Goal: Ask a question

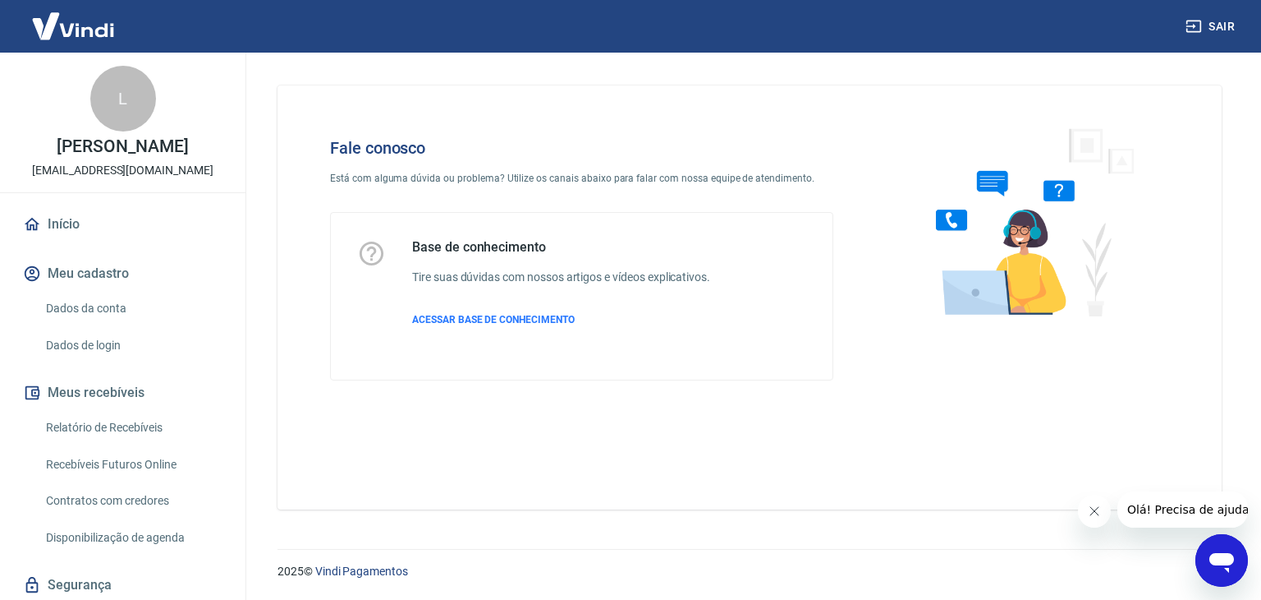
click at [1211, 557] on icon "Abrir janela de mensagens" at bounding box center [1222, 563] width 25 height 20
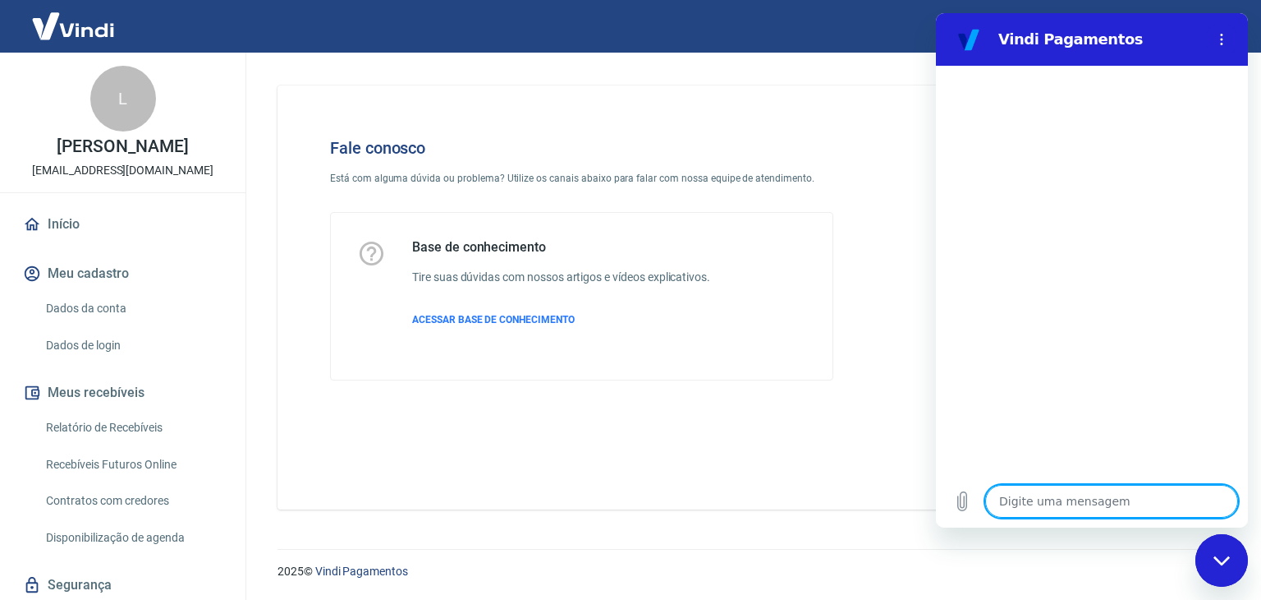
type textarea "O"
type textarea "x"
type textarea "Ol"
type textarea "x"
type textarea "Olá"
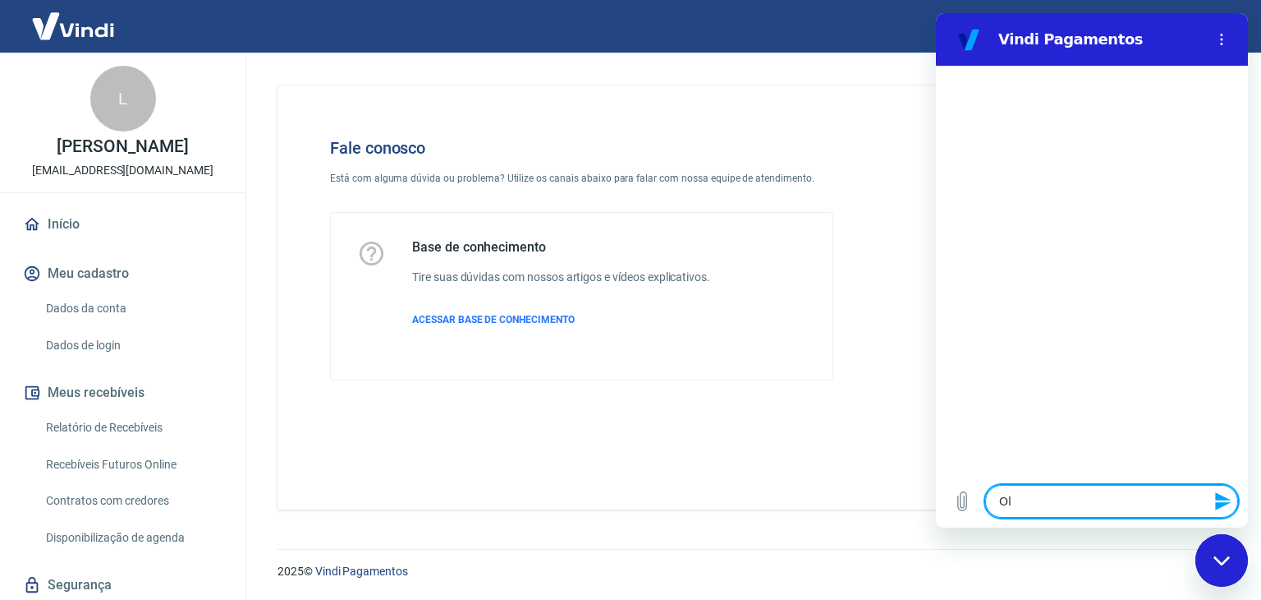
type textarea "x"
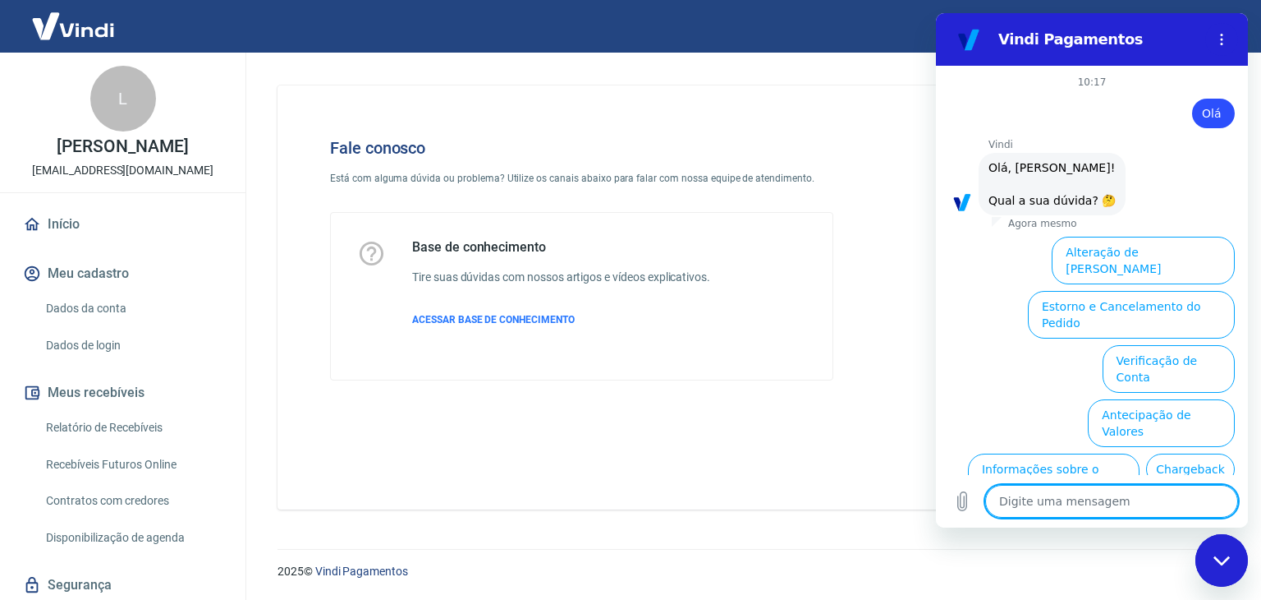
scroll to position [96, 0]
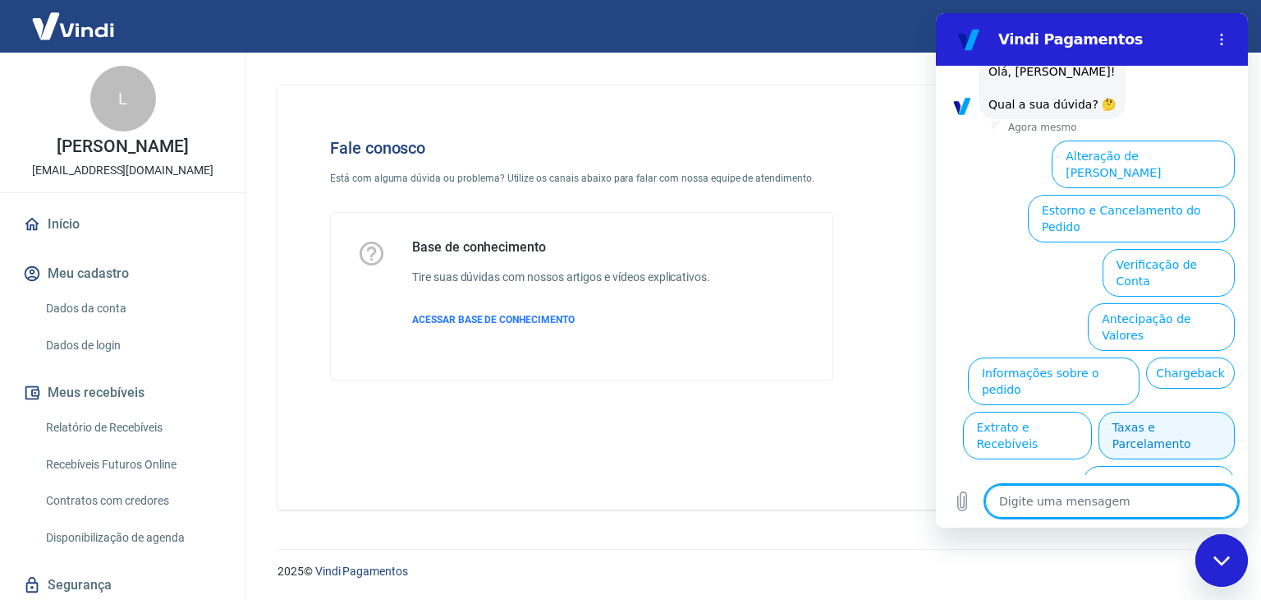
click at [1130, 411] on button "Taxas e Parcelamento" at bounding box center [1167, 435] width 136 height 48
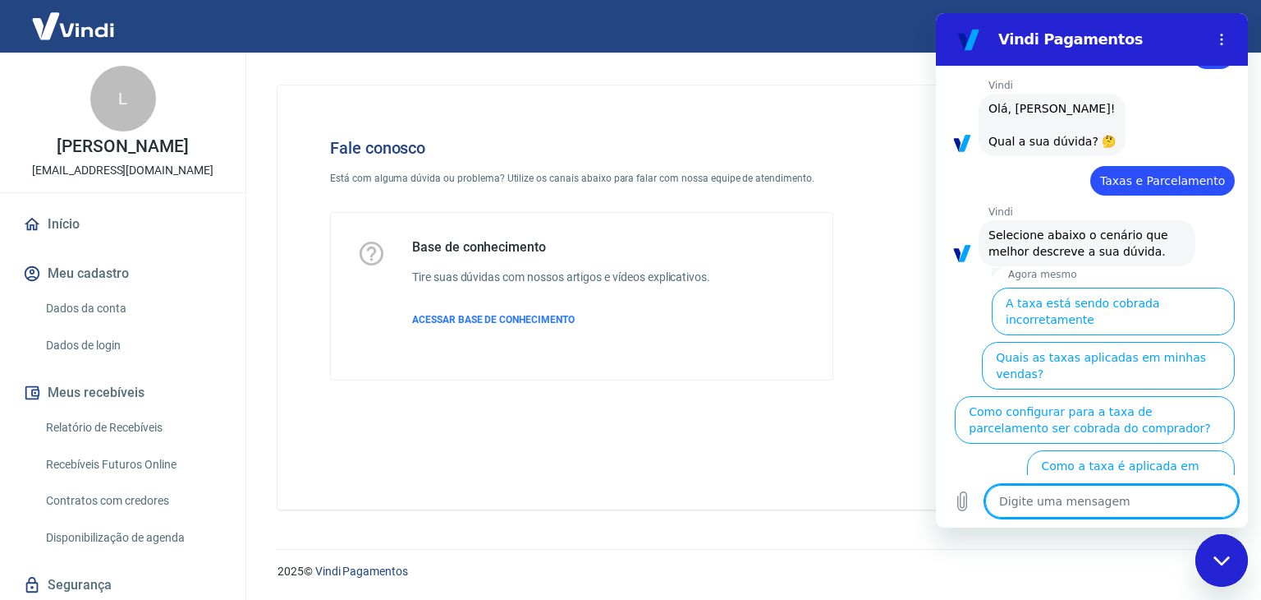
scroll to position [90, 0]
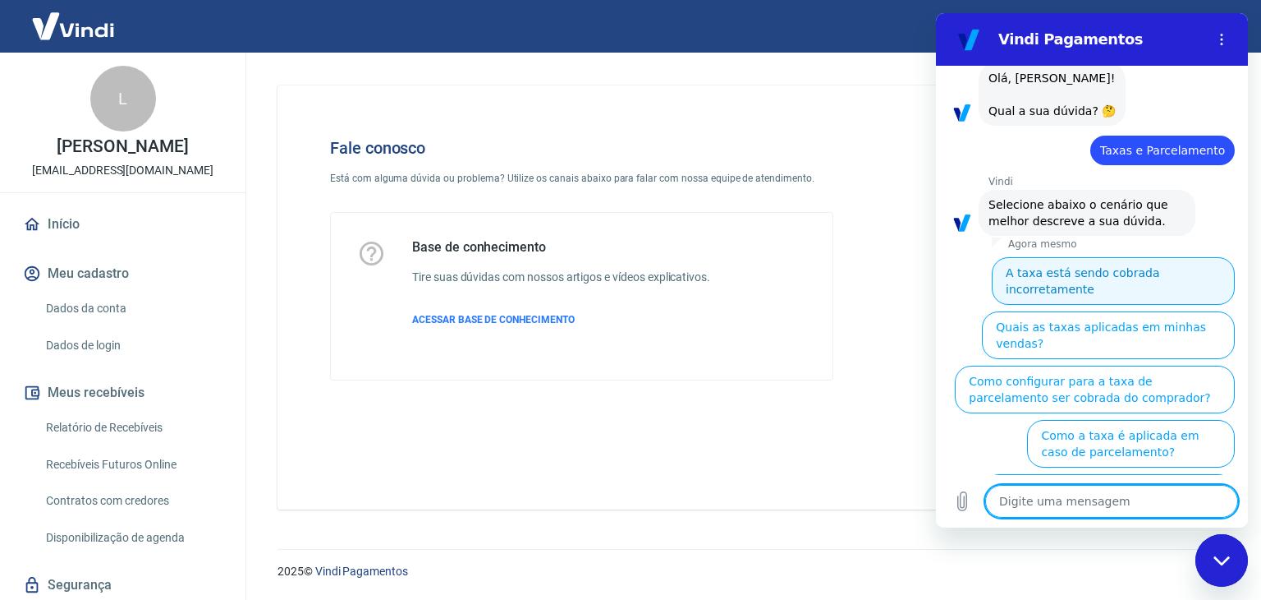
click at [1101, 277] on button "A taxa está sendo cobrada incorretamente" at bounding box center [1113, 281] width 243 height 48
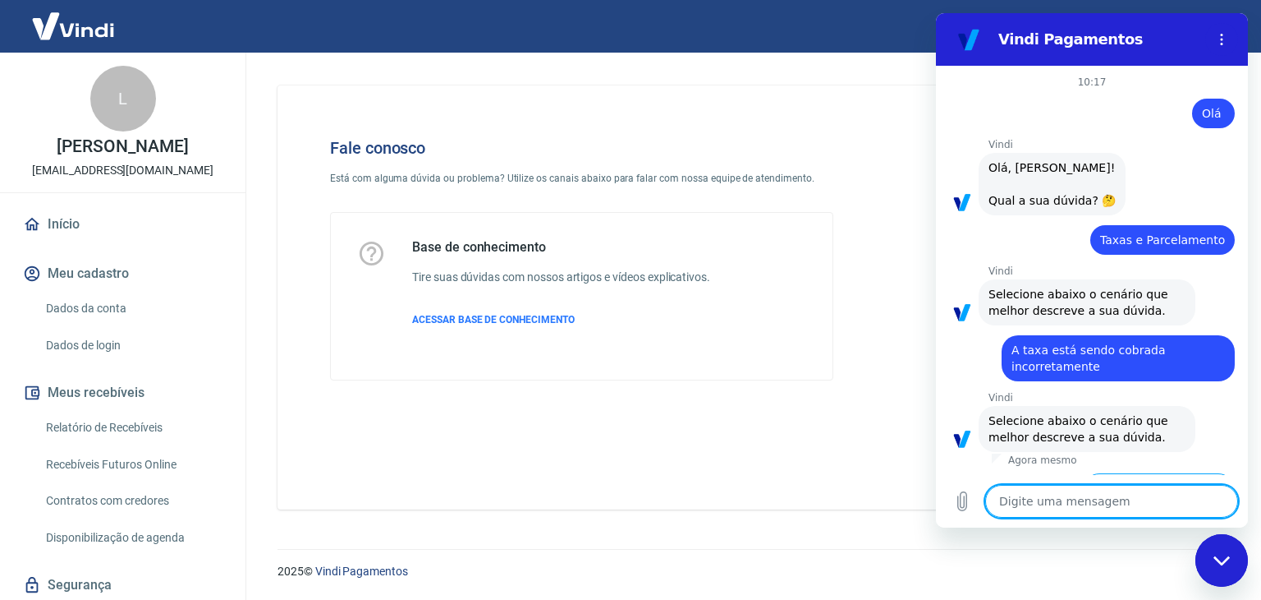
scroll to position [71, 0]
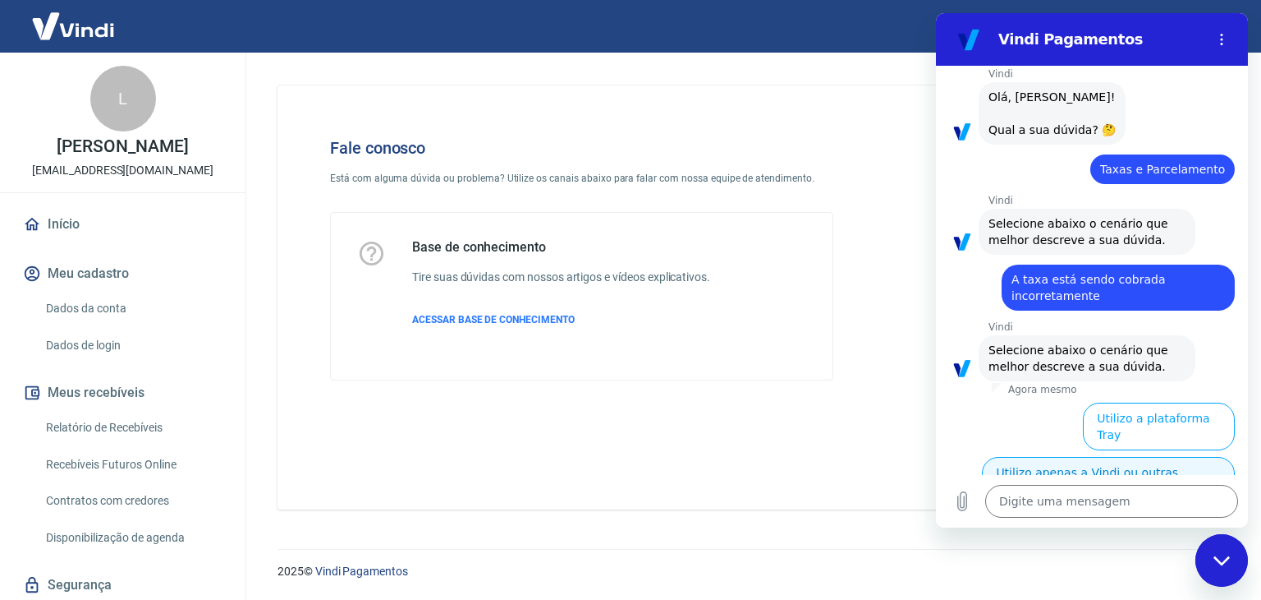
click at [1095, 457] on button "Utilizo apenas a Vindi ou outras plataformas" at bounding box center [1108, 481] width 253 height 48
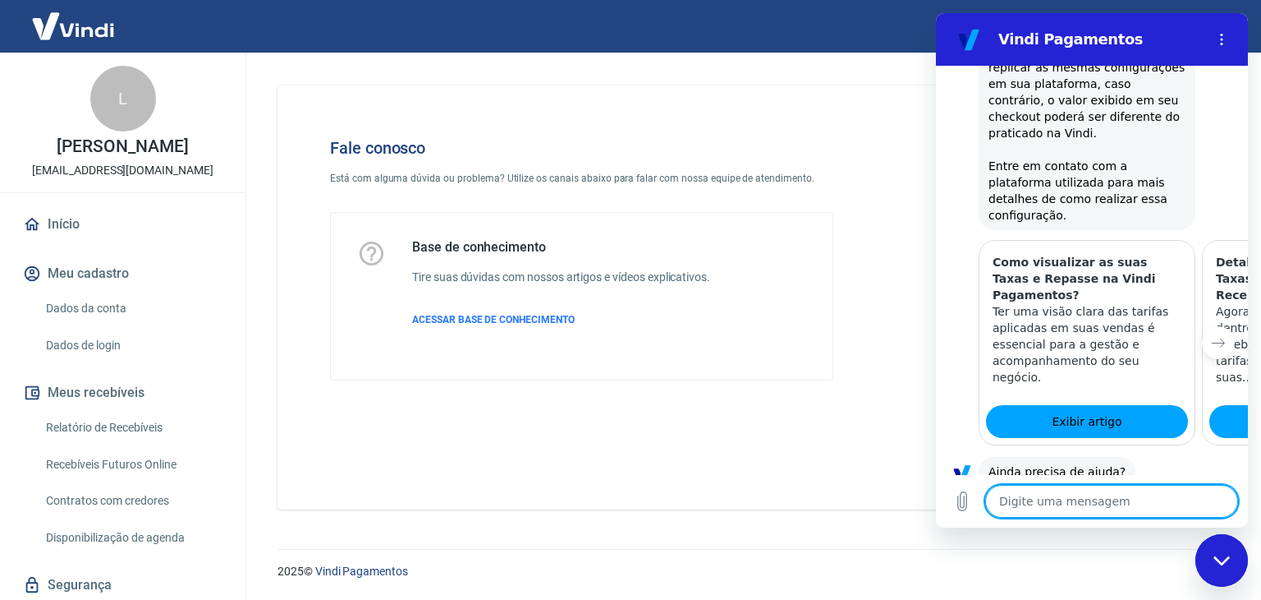
scroll to position [1220, 0]
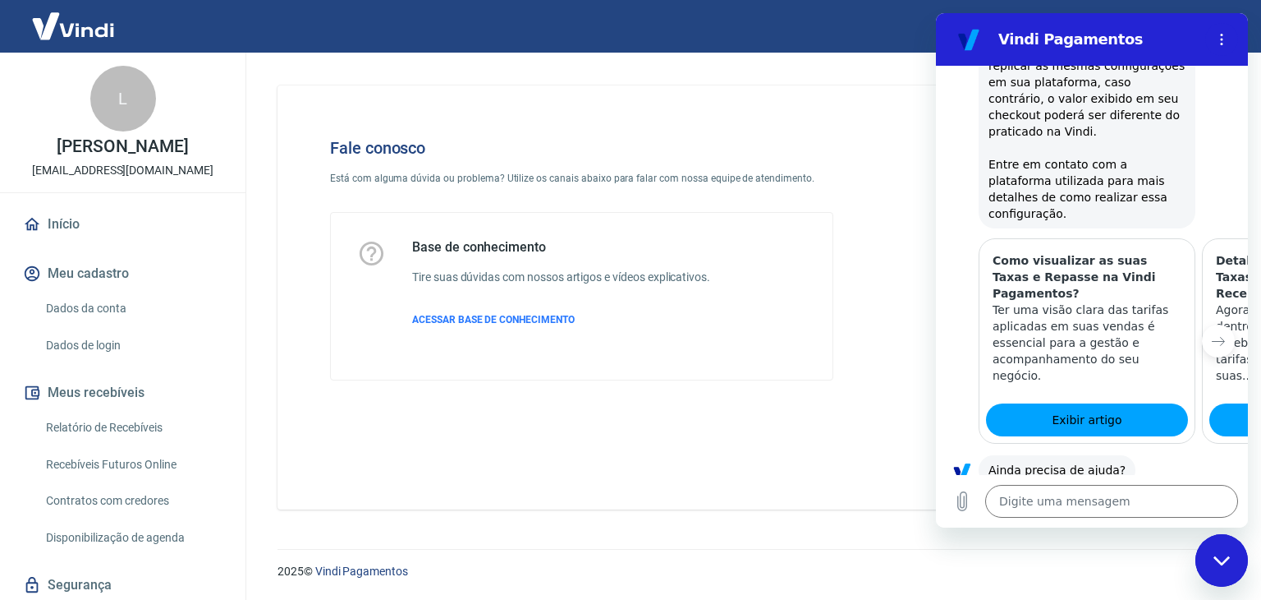
click at [1147, 506] on button "Sim" at bounding box center [1155, 521] width 48 height 31
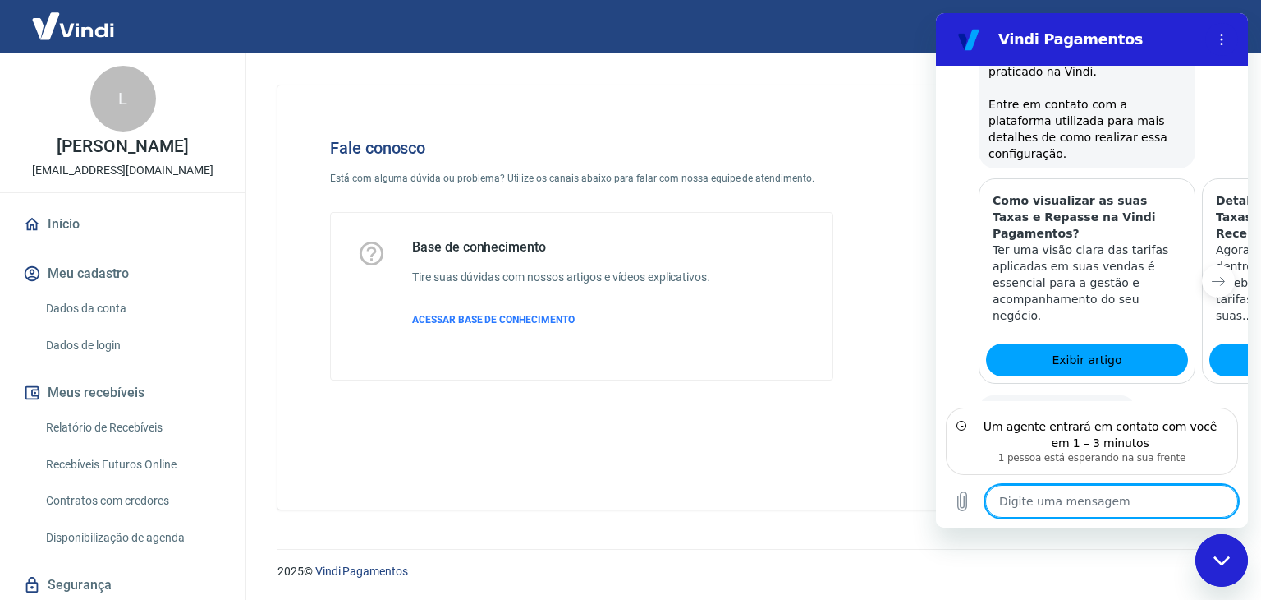
scroll to position [1353, 0]
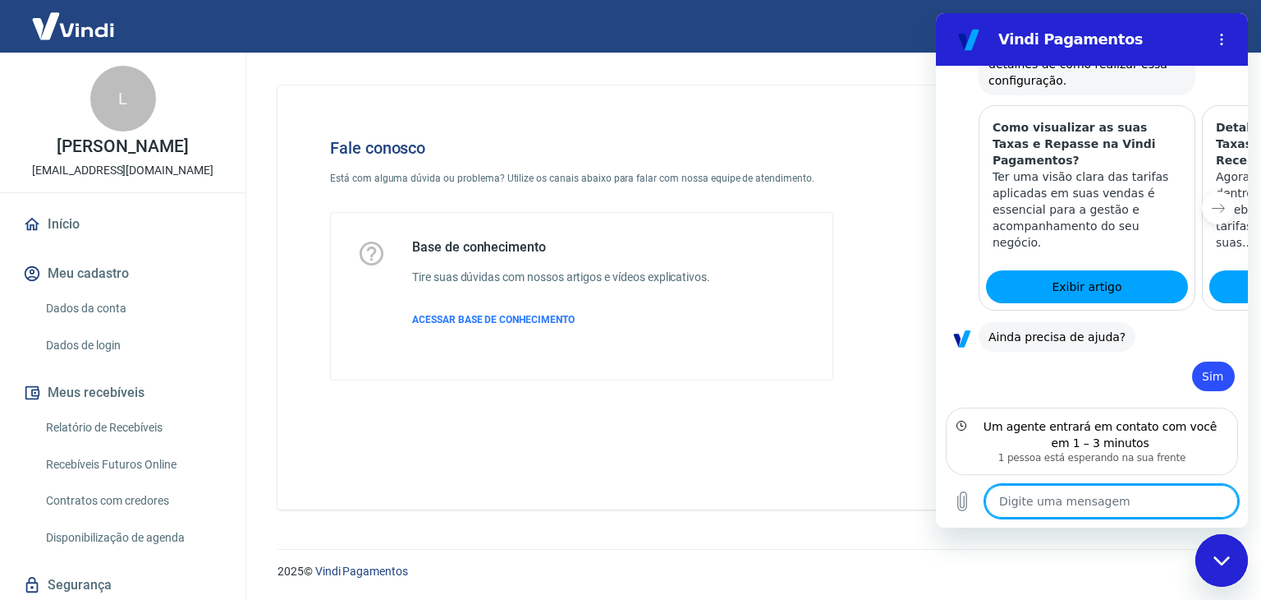
type textarea "x"
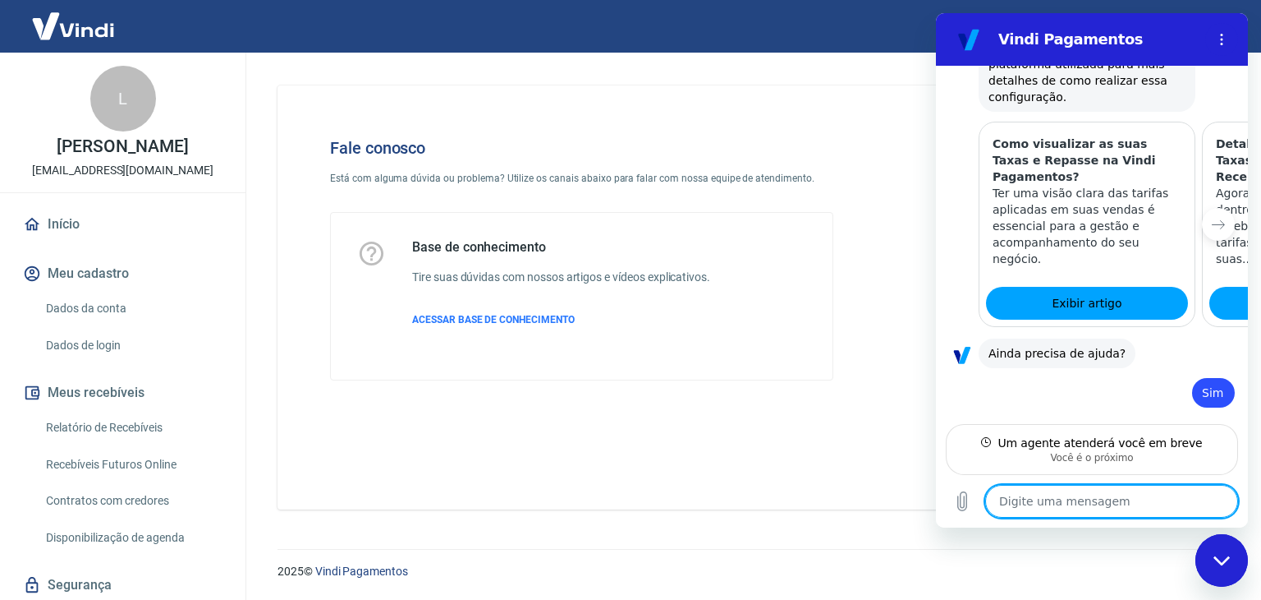
type textarea "o"
type textarea "x"
type textarea "ok"
type textarea "x"
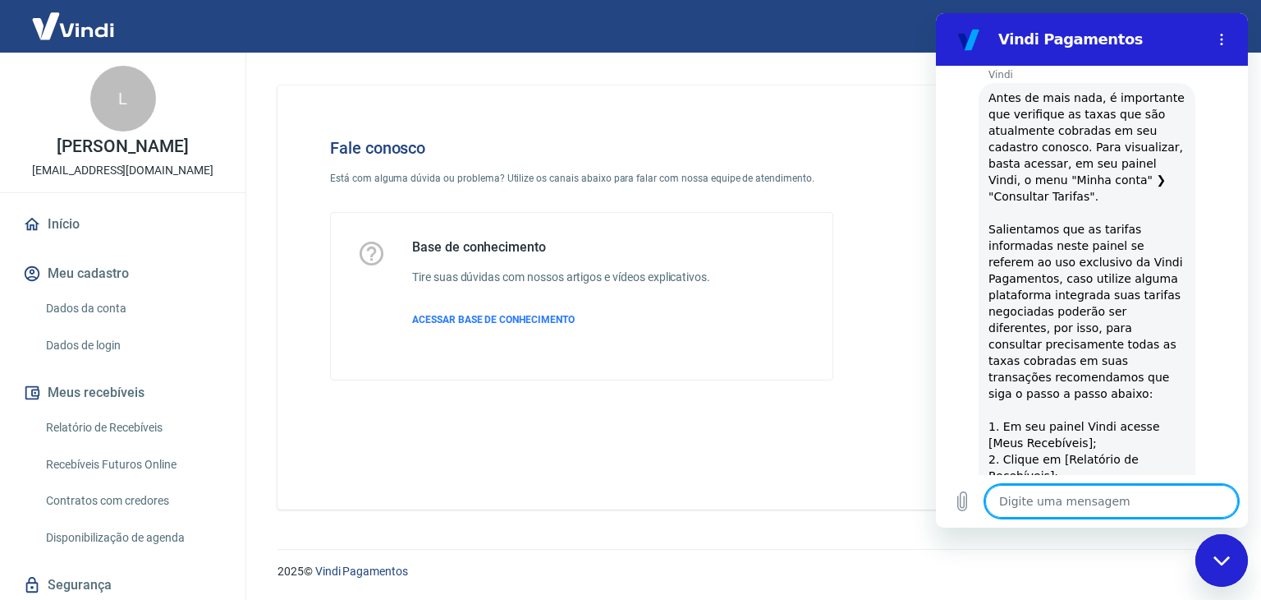
scroll to position [473, 0]
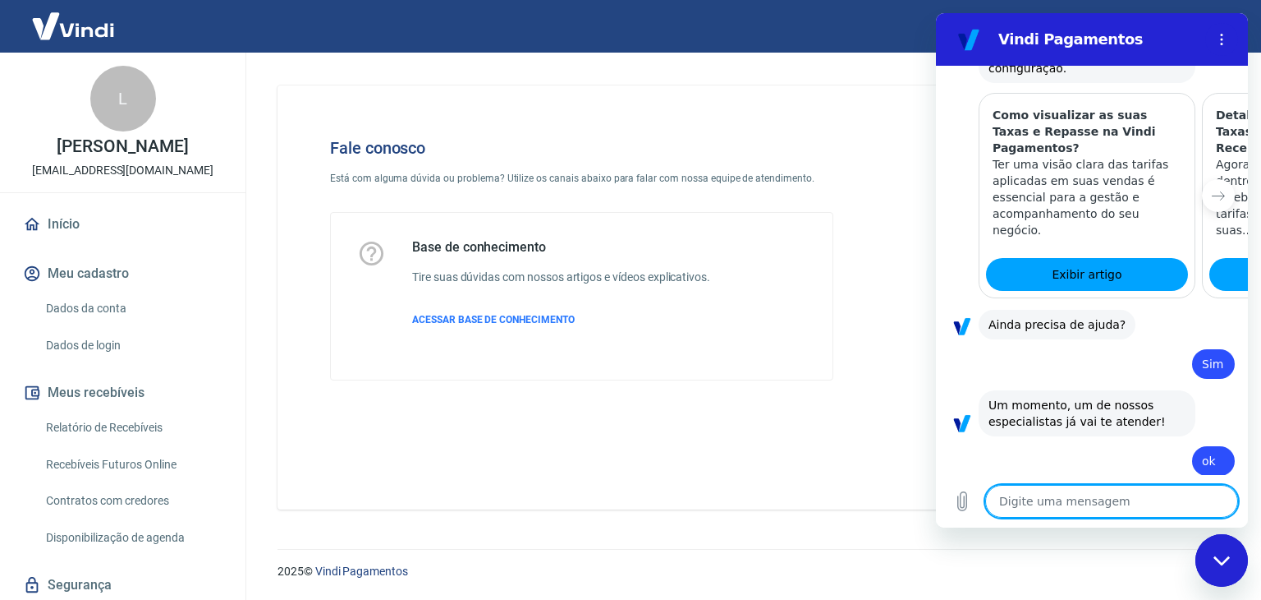
type textarea "x"
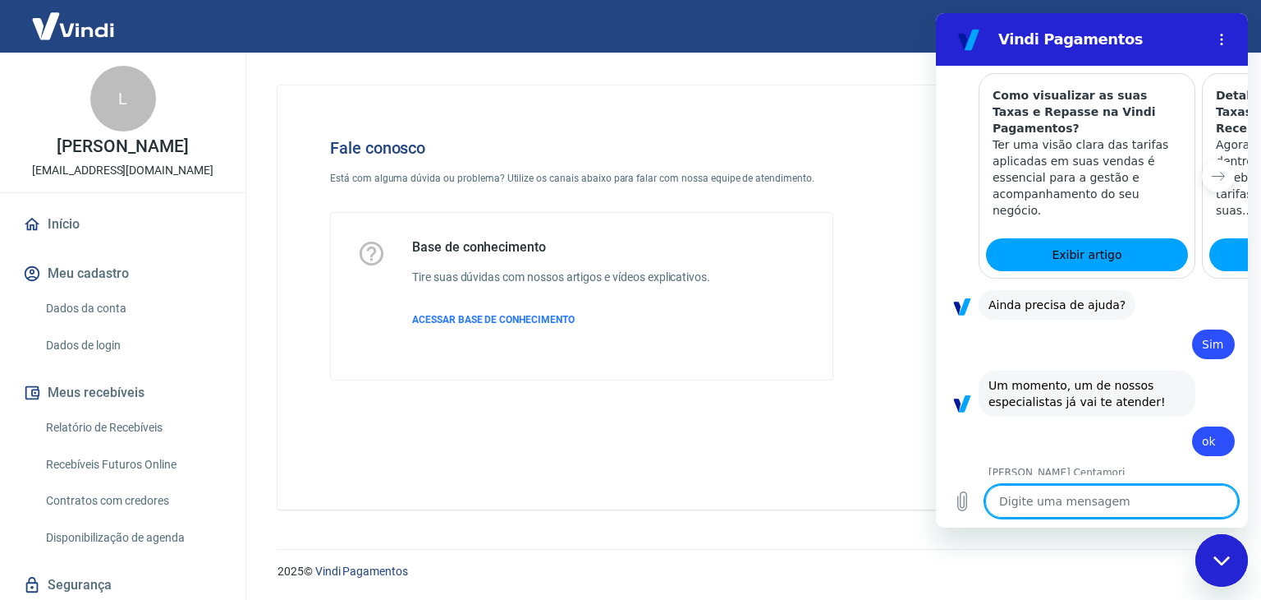
scroll to position [1390, 0]
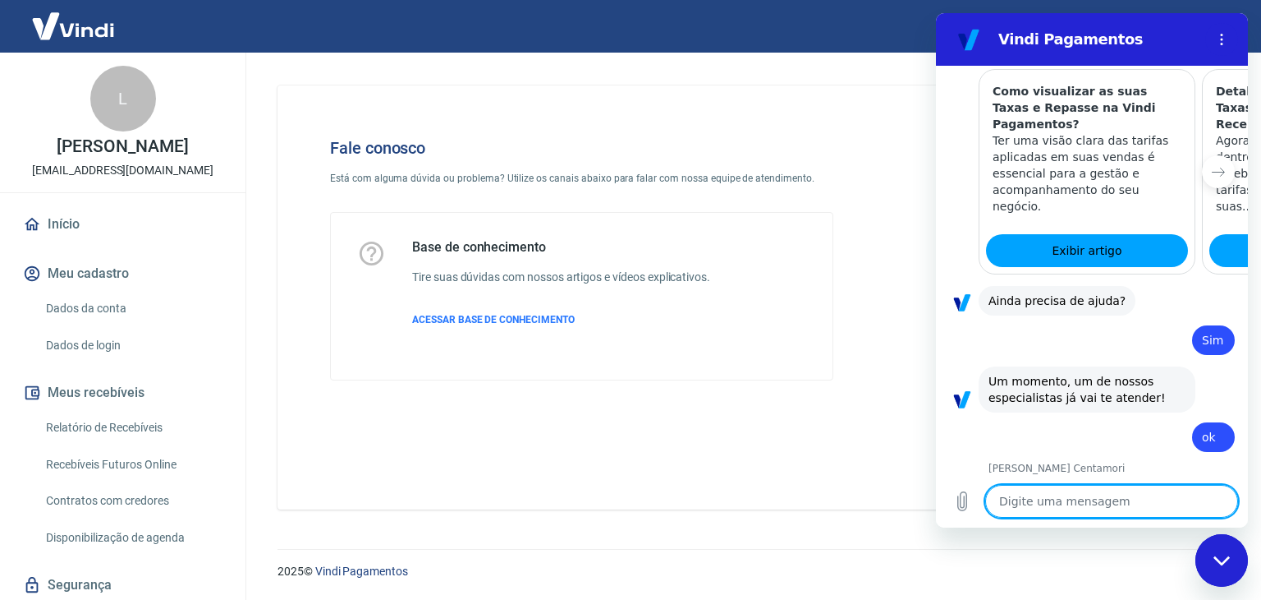
type textarea "O"
type textarea "x"
type textarea "Ol"
type textarea "x"
type textarea "Olá"
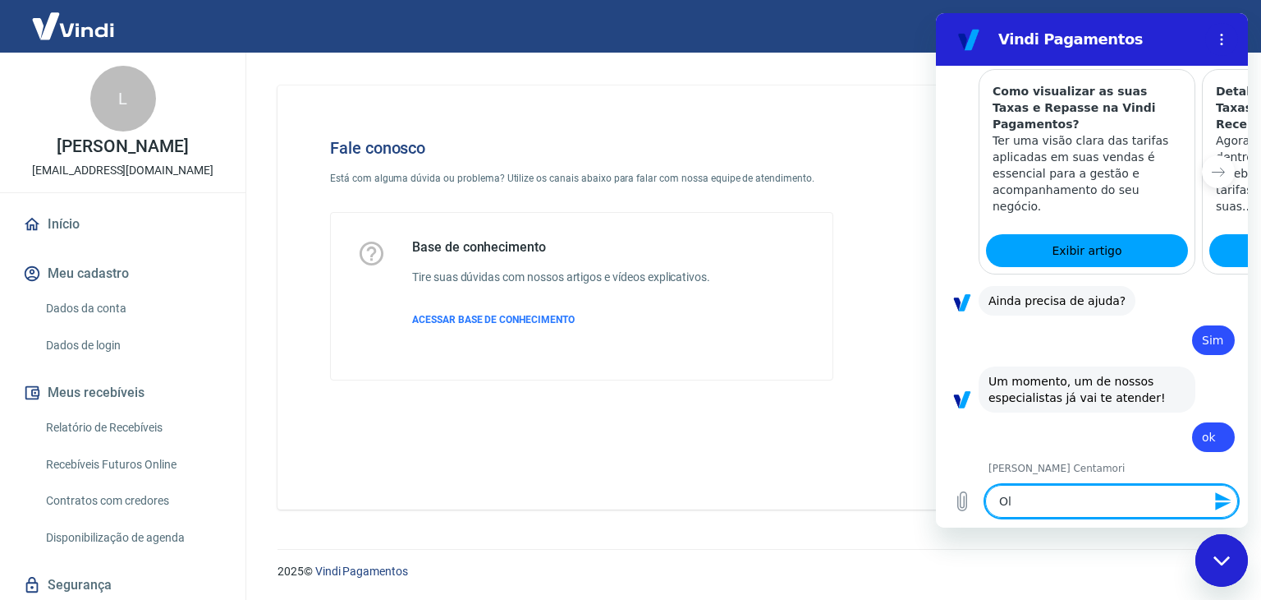
type textarea "x"
type textarea "Olá,"
type textarea "x"
type textarea "Olá,"
type textarea "x"
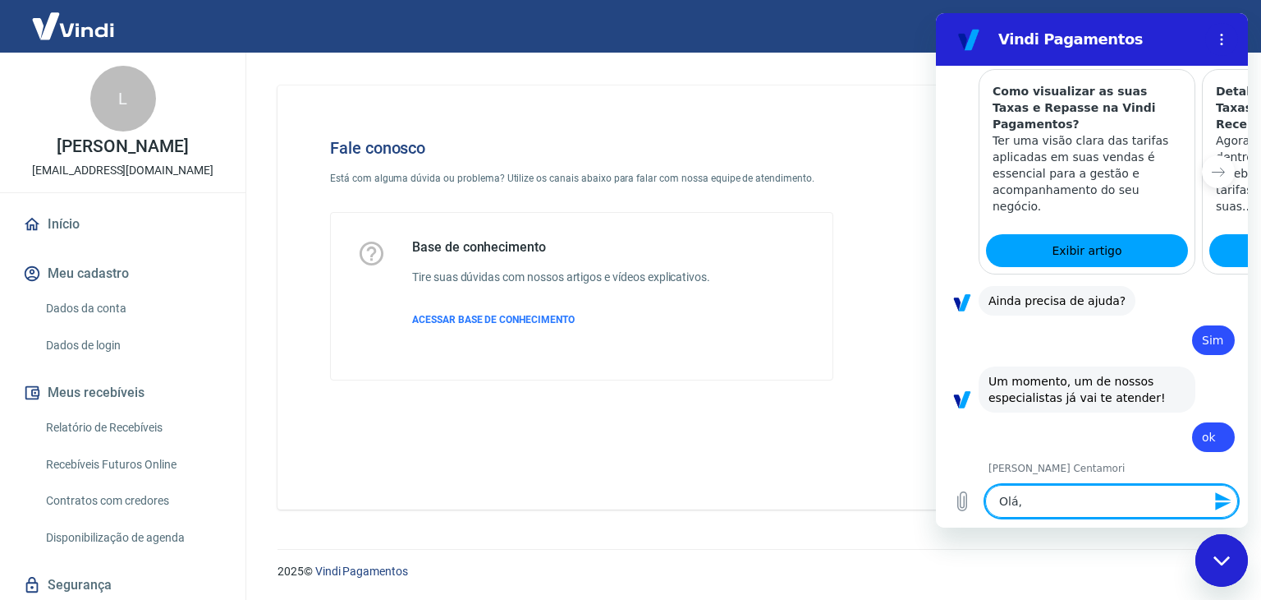
type textarea "Olá, M"
type textarea "x"
type textarea "Olá, Ma"
type textarea "x"
type textarea "Olá, Mar"
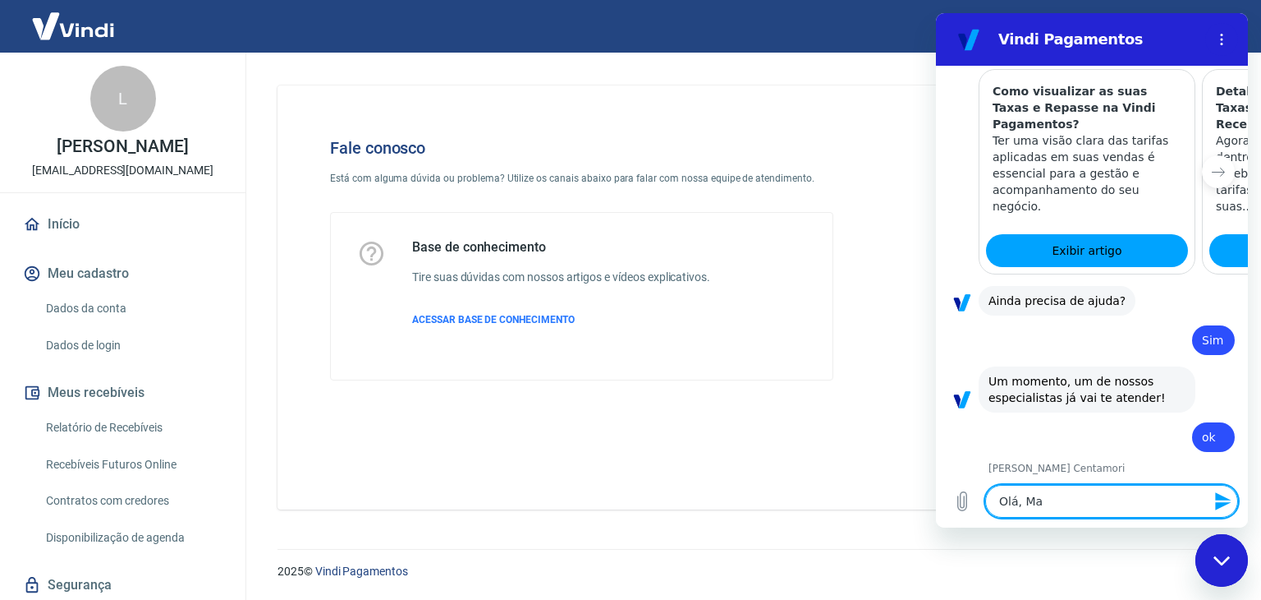
type textarea "x"
type textarea "Olá, Mari"
type textarea "x"
type textarea "Olá, Maria"
type textarea "x"
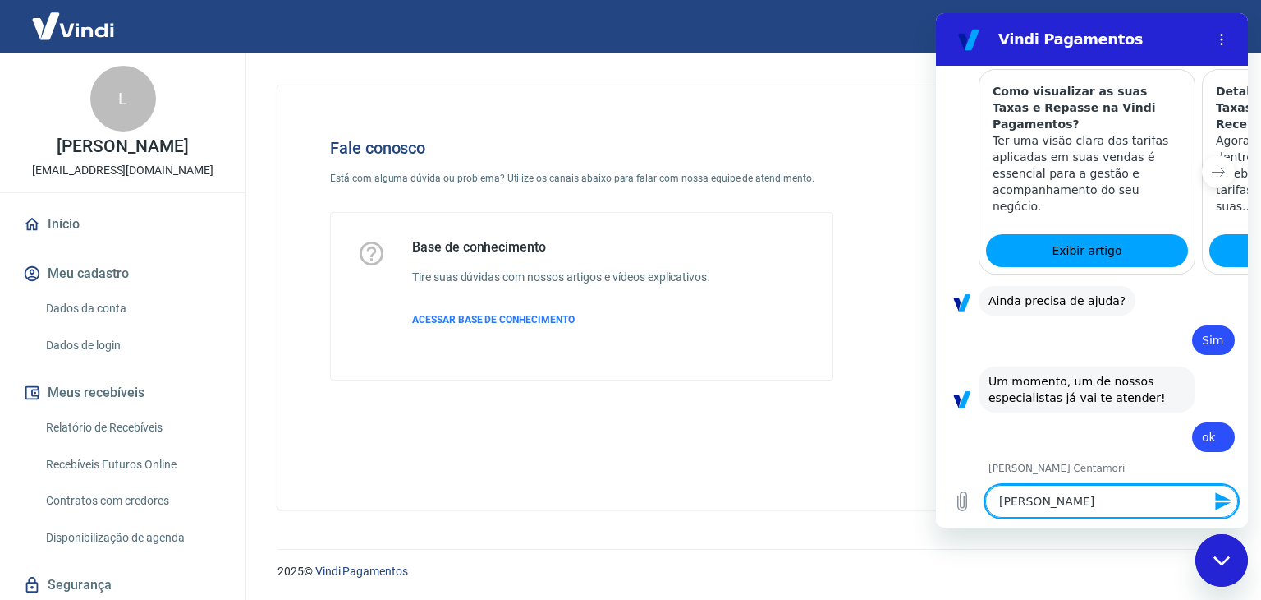
type textarea "Olá, Marian"
type textarea "x"
type textarea "Olá, Mariana"
type textarea "x"
type textarea "Olá, Mariana,"
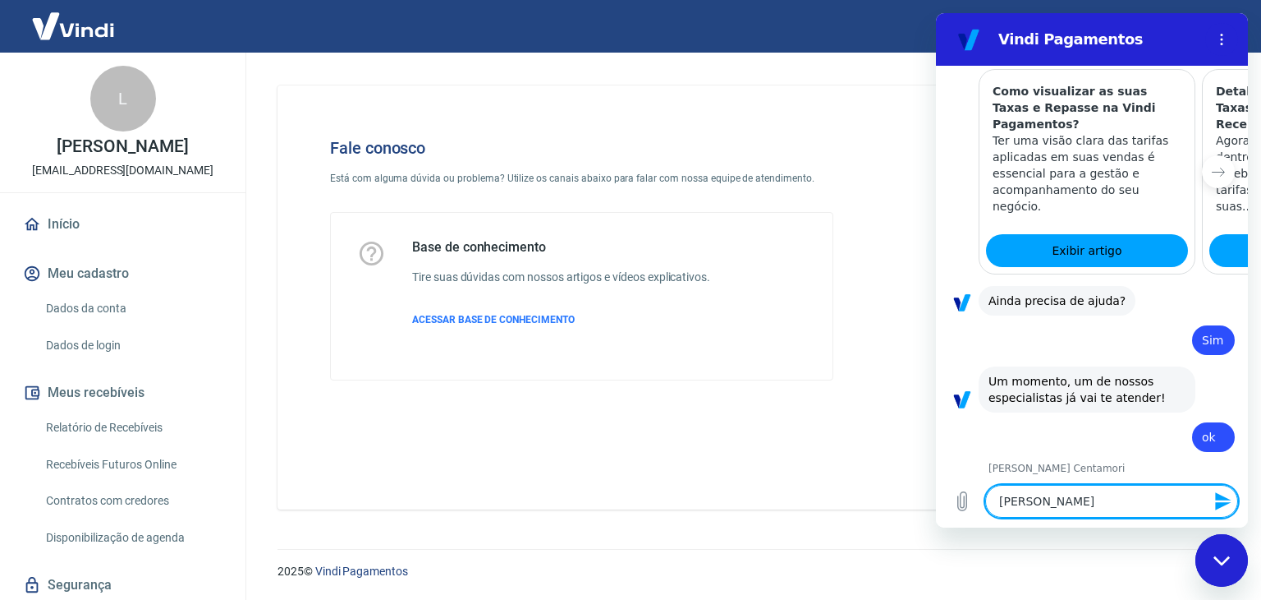
type textarea "x"
type textarea "Olá, Mariana,"
type textarea "x"
type textarea "Olá, Mariana, c"
type textarea "x"
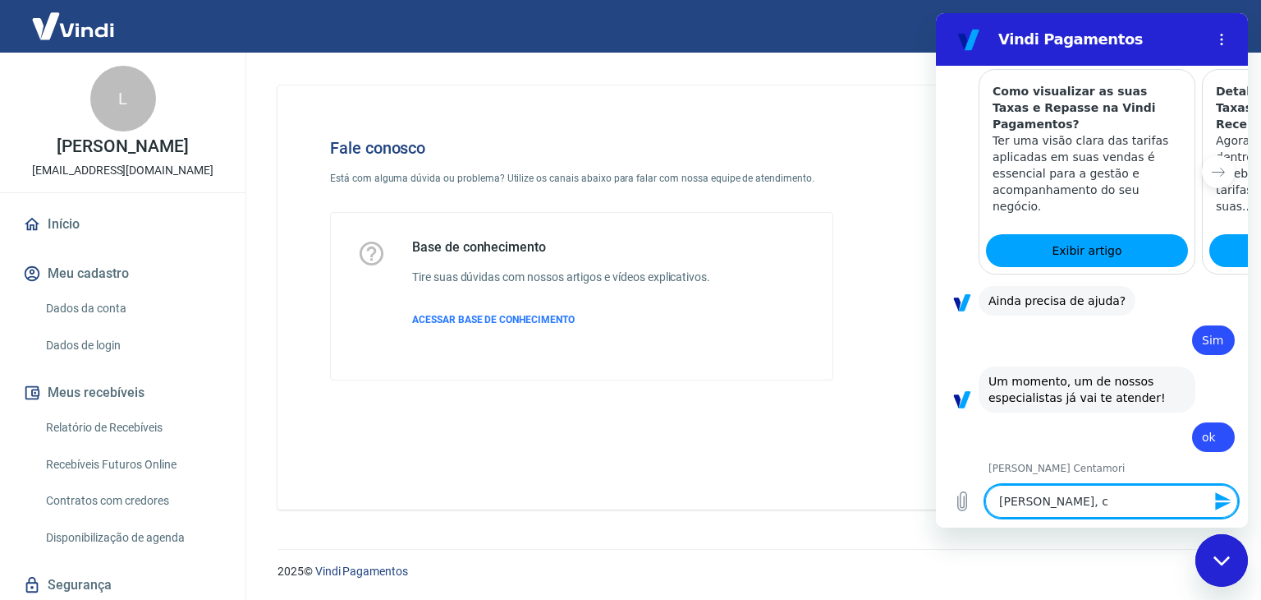
type textarea "Olá, Mariana, co"
type textarea "x"
type textarea "Olá, Mariana, com"
type textarea "x"
type textarea "Olá, Mariana, como"
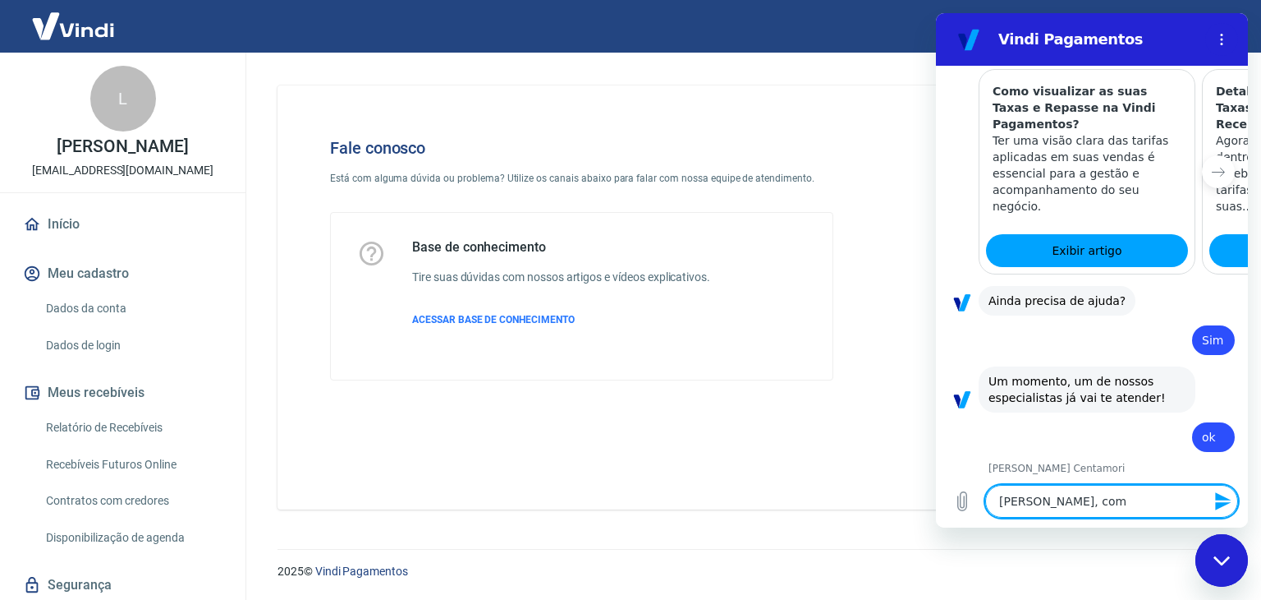
type textarea "x"
type textarea "Olá, Mariana, como"
type textarea "x"
type textarea "Olá, Mariana, como v"
type textarea "x"
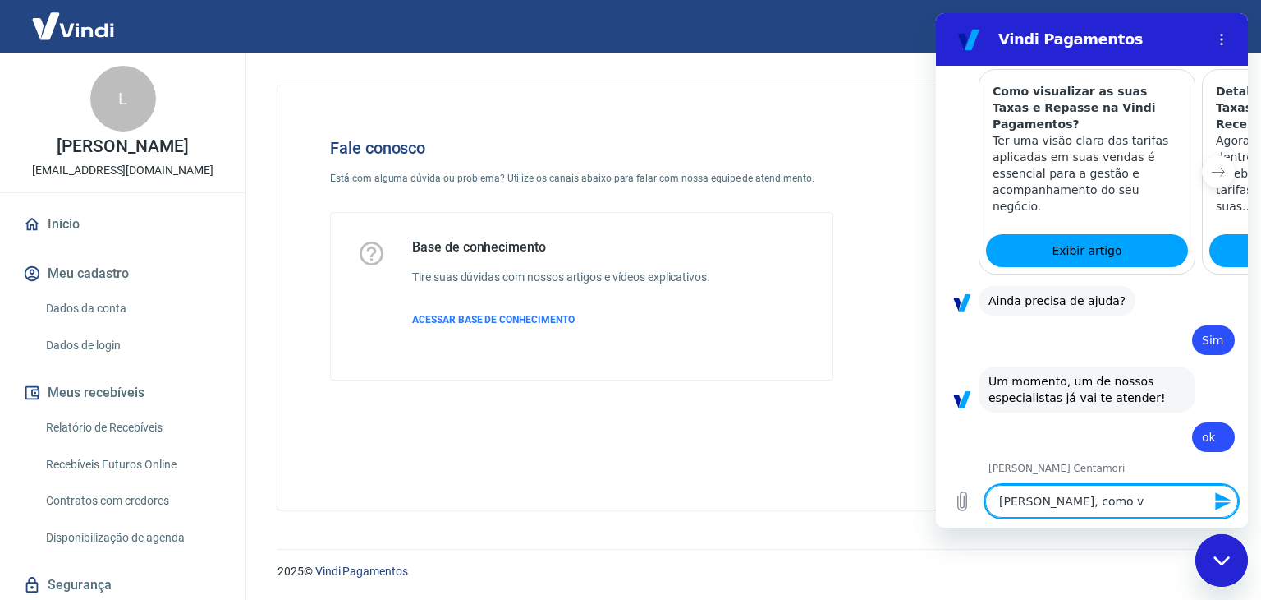
type textarea "Olá, Mariana, como va"
type textarea "x"
type textarea "Olá, Mariana, como vai"
type textarea "x"
type textarea "Olá, Mariana, como vai?"
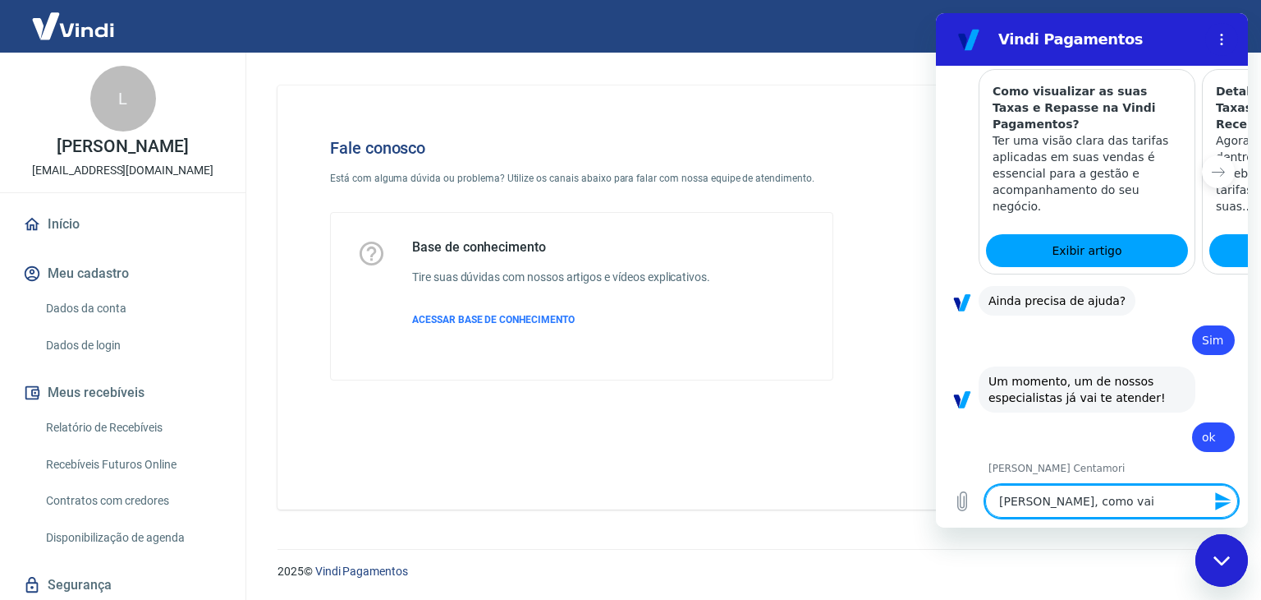
type textarea "x"
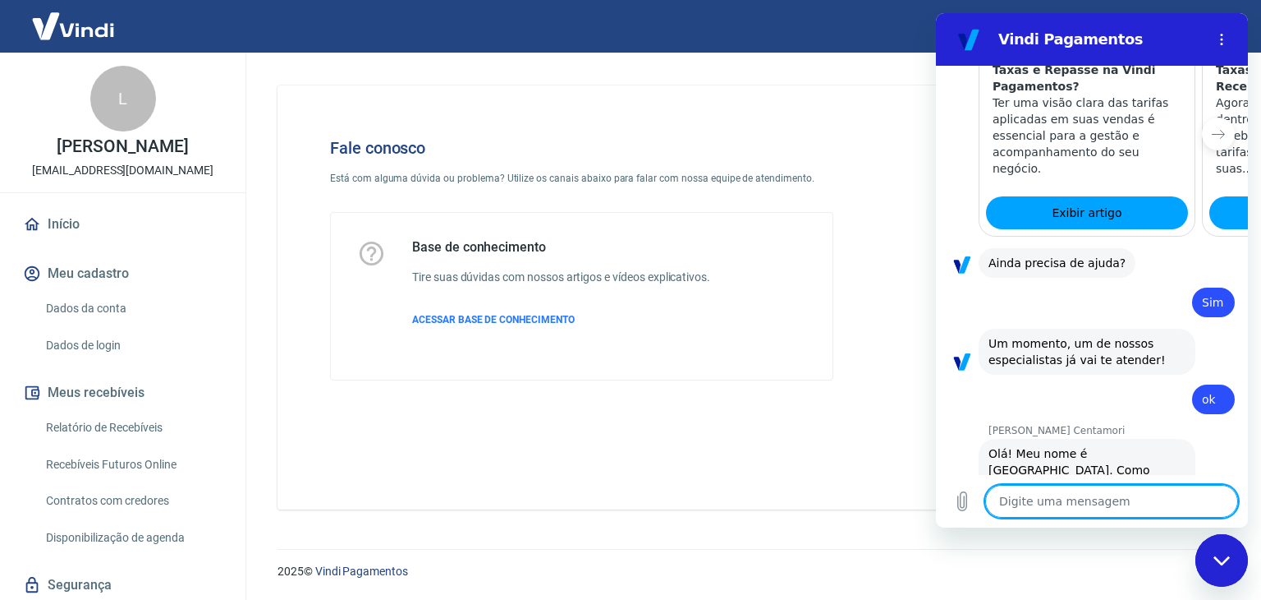
type textarea "x"
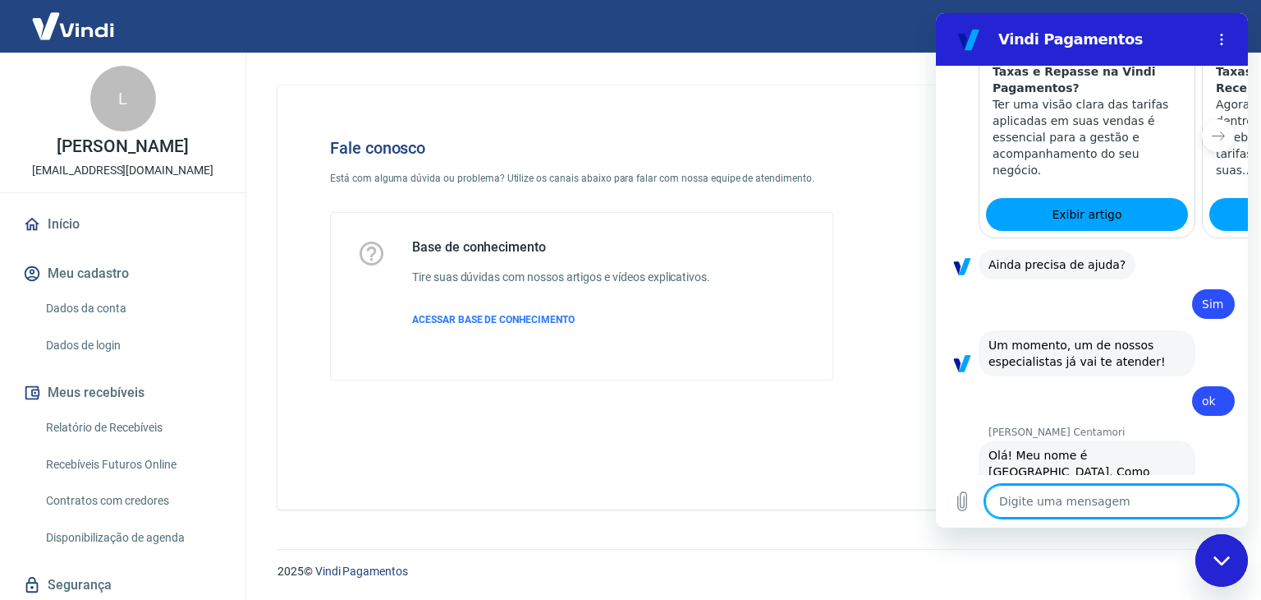
scroll to position [1429, 0]
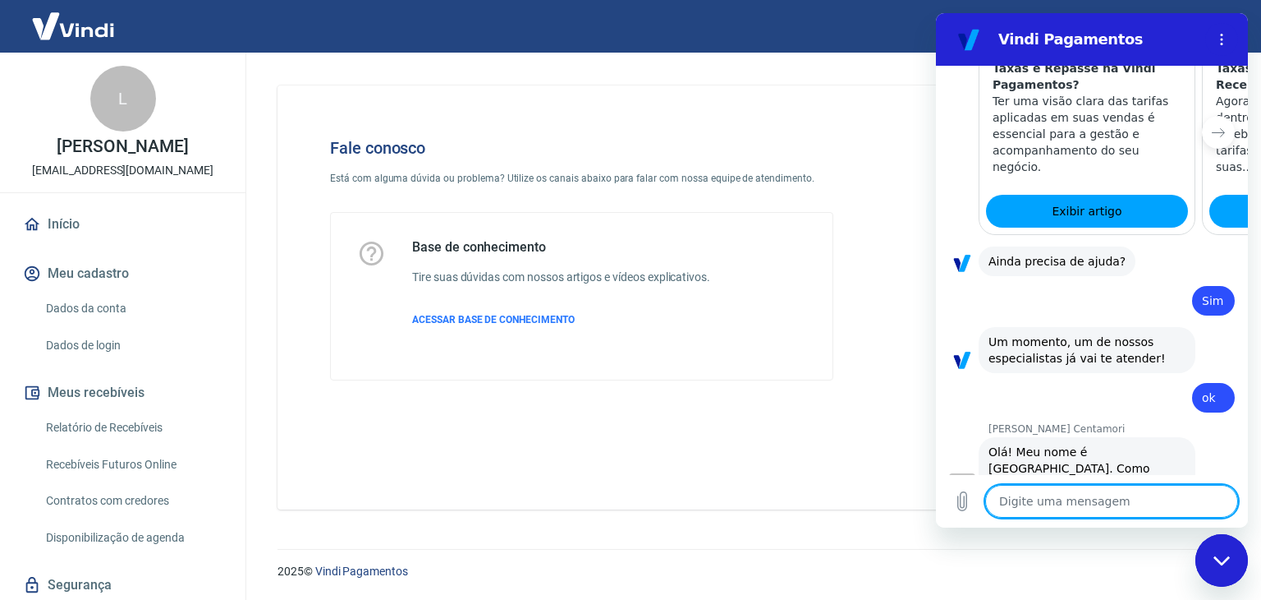
type textarea "a"
type textarea "x"
type textarea "ac"
type textarea "x"
type textarea "ach"
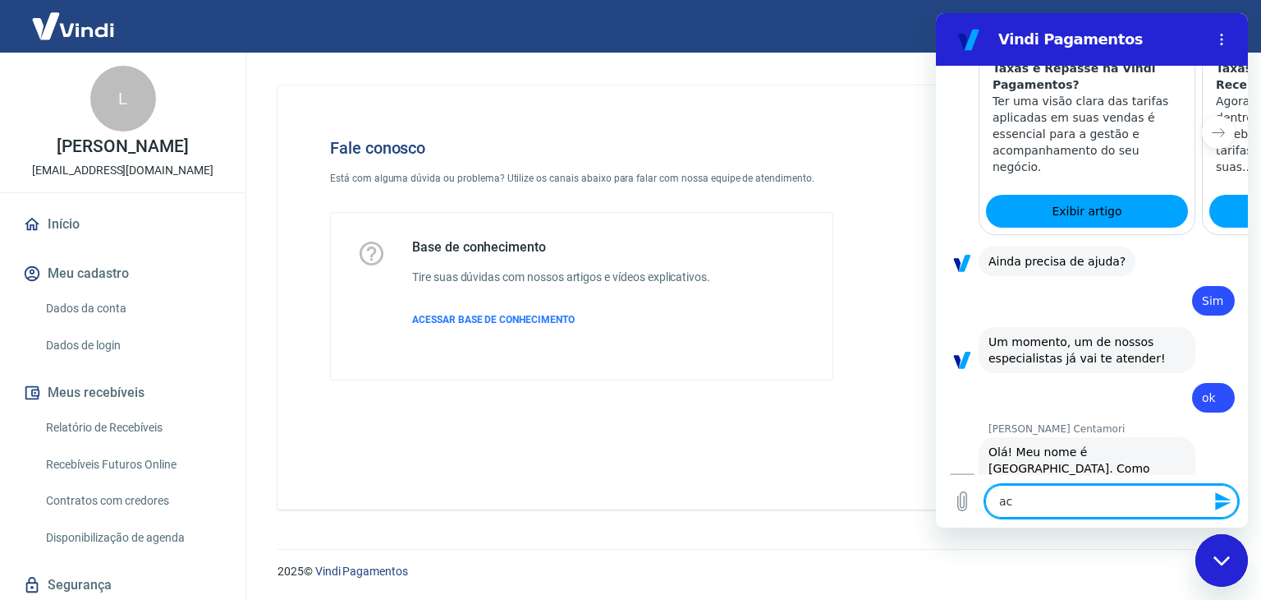
type textarea "x"
type textarea "acho"
type textarea "x"
type textarea "acho"
type textarea "x"
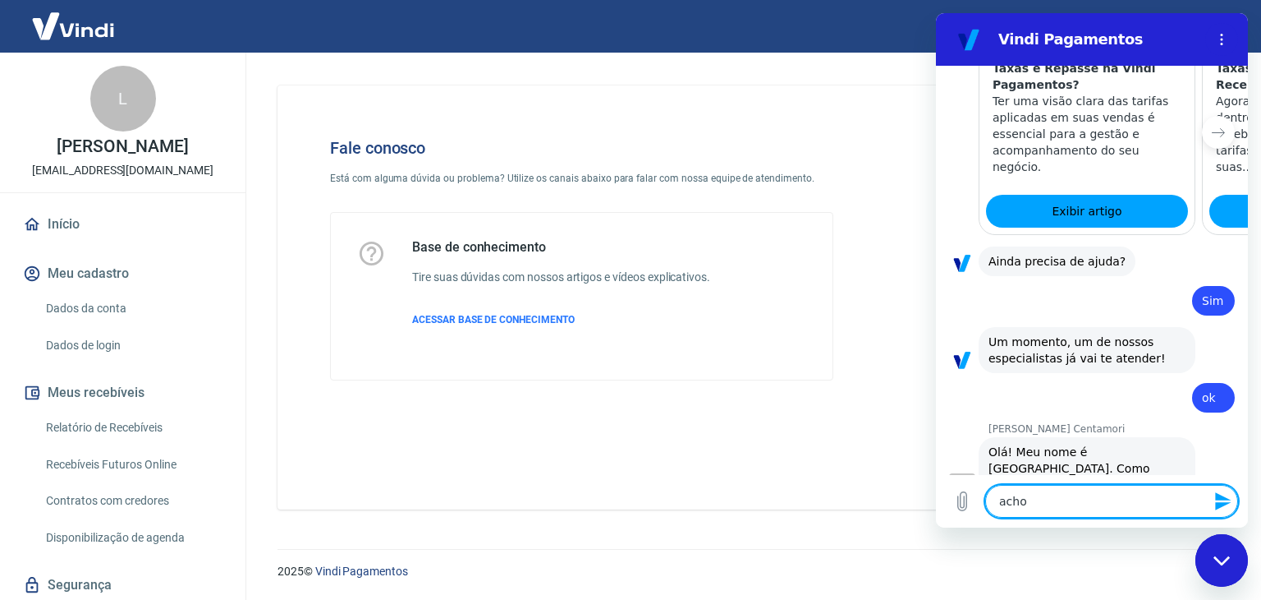
type textarea "acho q"
type textarea "x"
type textarea "acho qu"
type textarea "x"
type textarea "acho que"
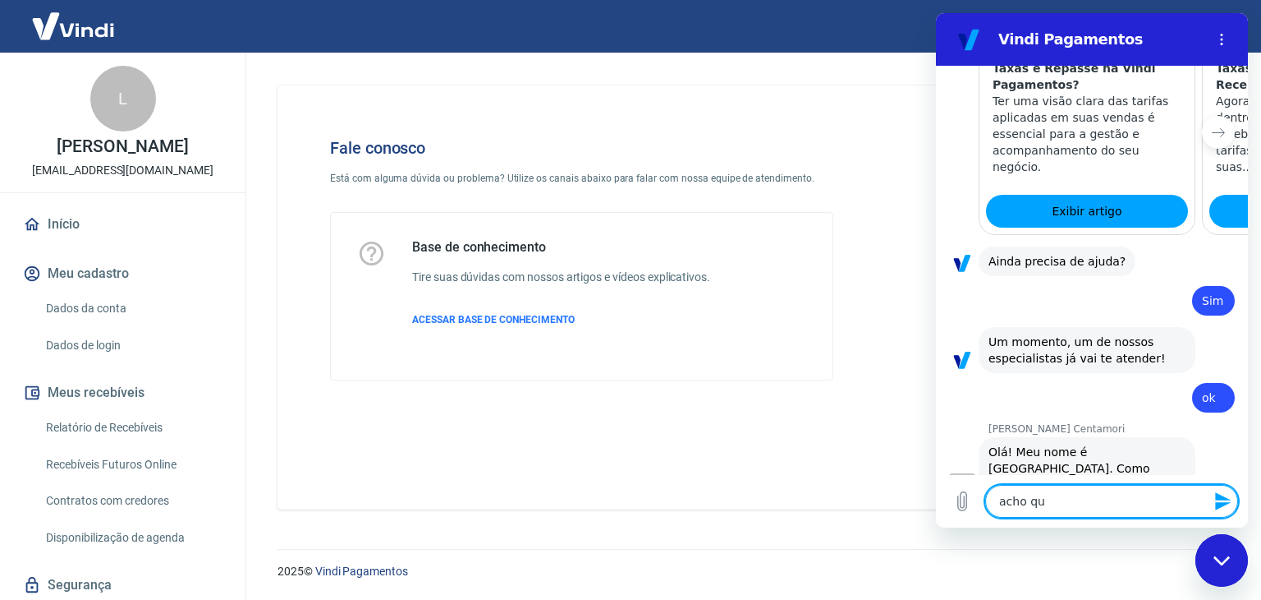
type textarea "x"
type textarea "acho que"
type textarea "x"
type textarea "acho que t"
type textarea "x"
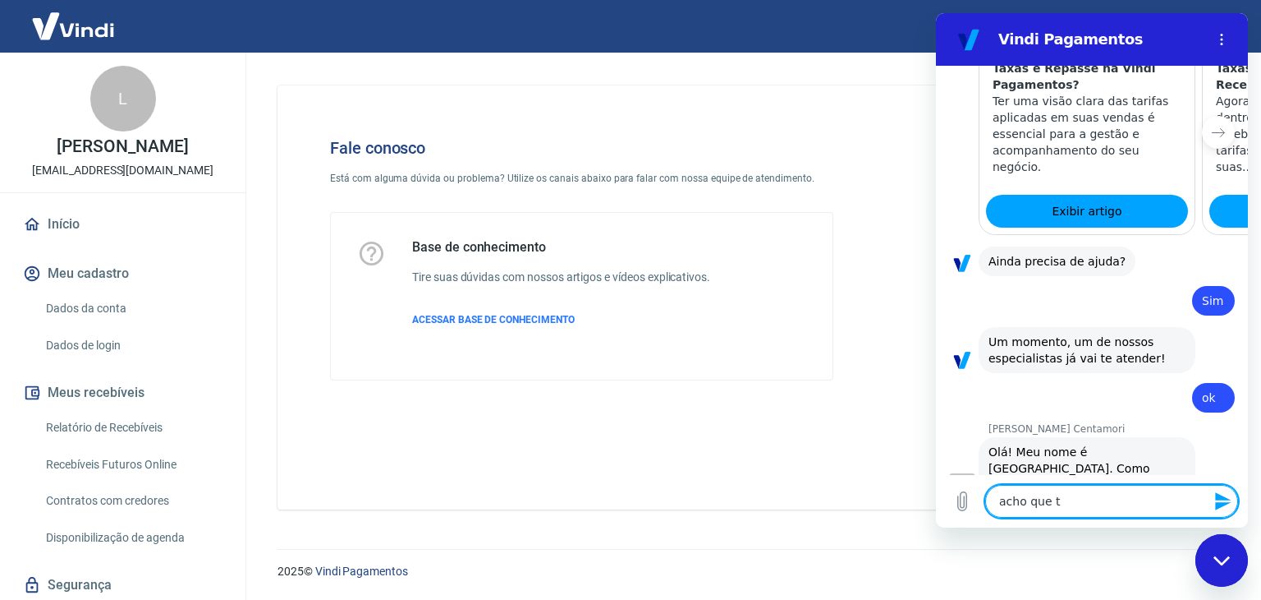
type textarea "acho que te"
type textarea "x"
type textarea "acho que tem"
type textarea "x"
type textarea "acho que tem"
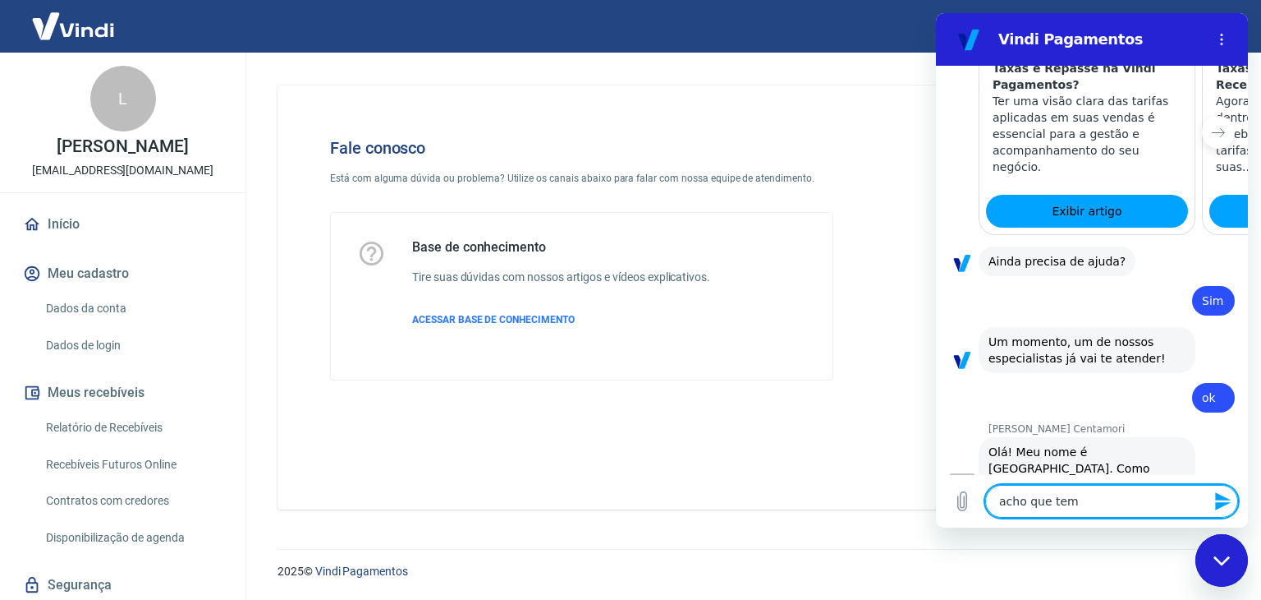
type textarea "x"
type textarea "acho que tem u"
type textarea "x"
type textarea "acho que tem un"
type textarea "x"
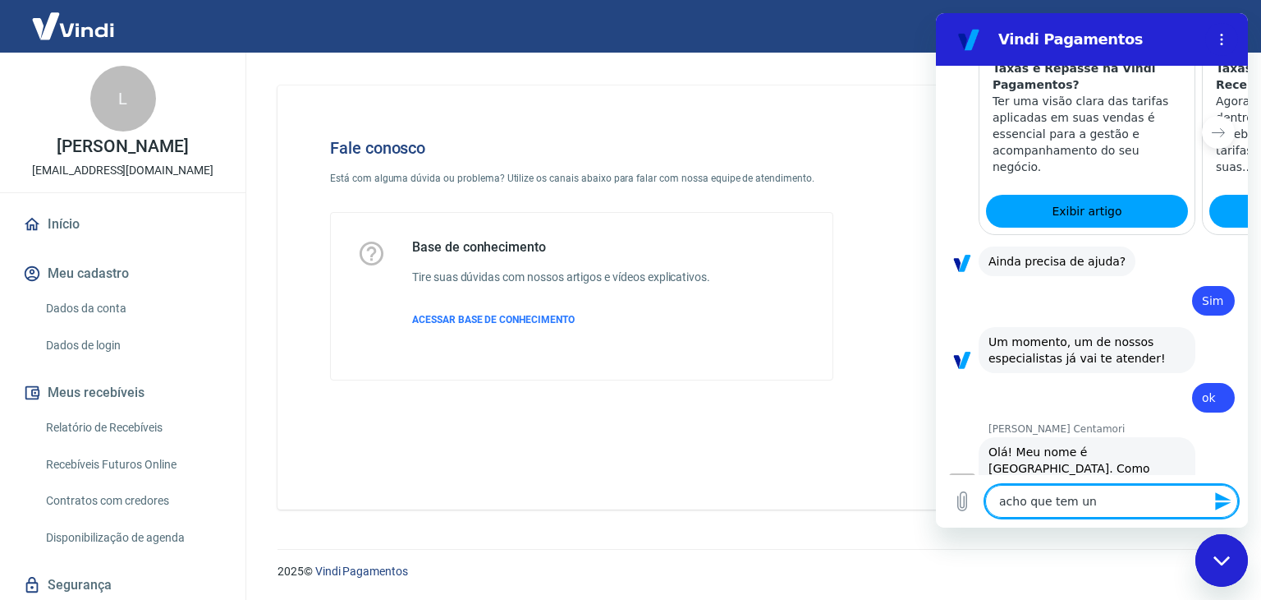
type textarea "acho que tem uns"
type textarea "x"
type textarea "acho que tem uns"
type textarea "x"
type textarea "acho que tem uns 6"
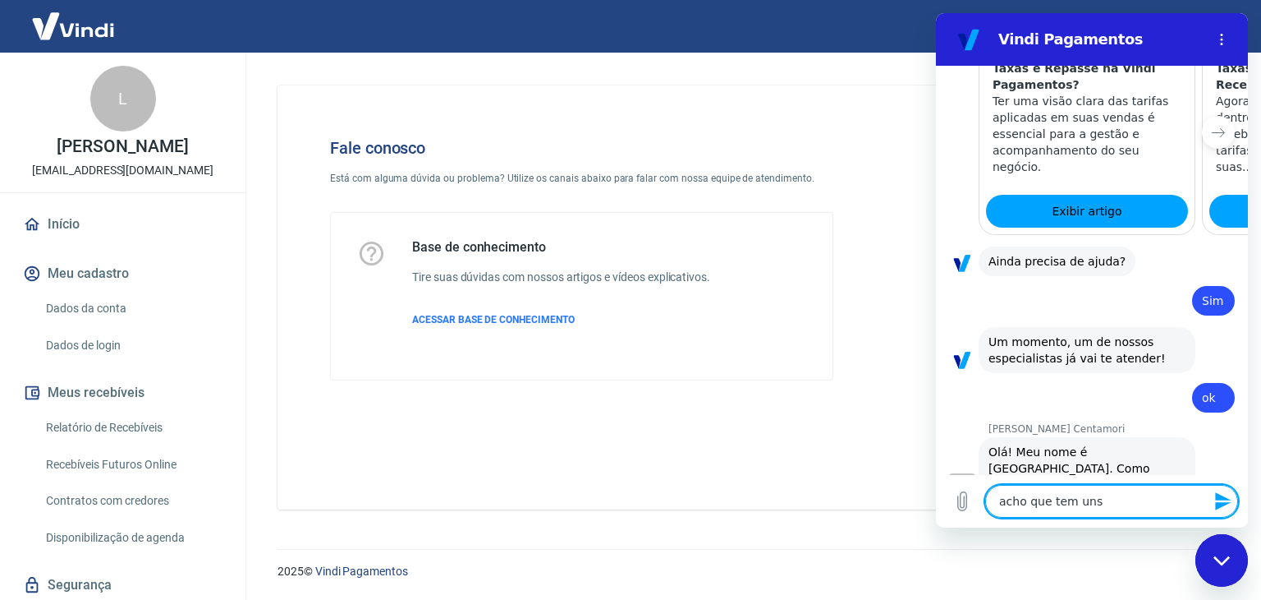
type textarea "x"
type textarea "acho que tem uns 6"
type textarea "x"
type textarea "acho que tem uns 6 e"
type textarea "x"
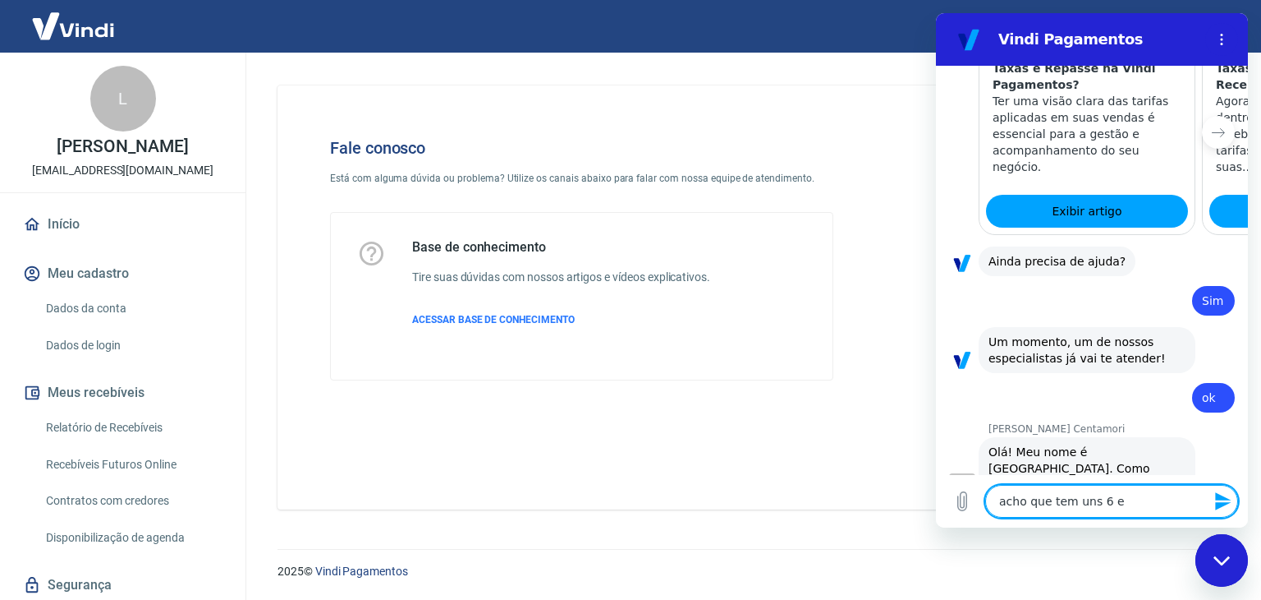
type textarea "acho que tem uns 6"
type textarea "x"
type textarea "acho que tem uns 6 m"
type textarea "x"
type textarea "acho que tem uns 6 me"
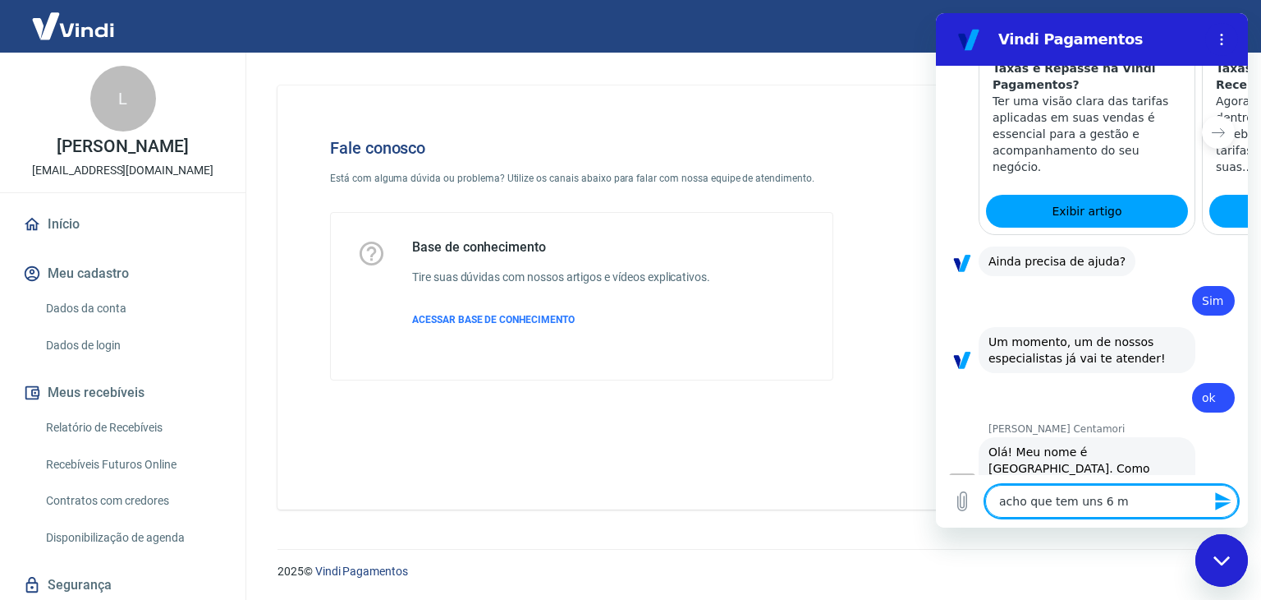
type textarea "x"
type textarea "acho que tem uns 6 mes"
type textarea "x"
type textarea "acho que tem uns 6 mese"
type textarea "x"
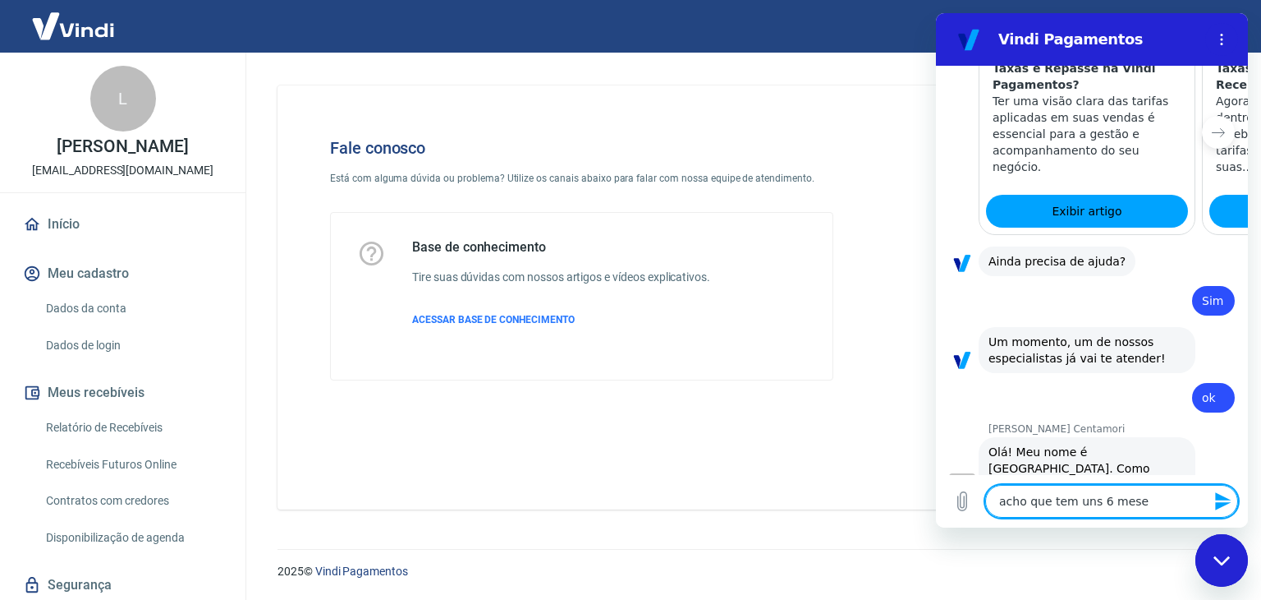
type textarea "acho que tem uns 6 meses"
type textarea "x"
type textarea "acho que tem uns 6 meses"
type textarea "x"
type textarea "acho que tem uns 6 meses q"
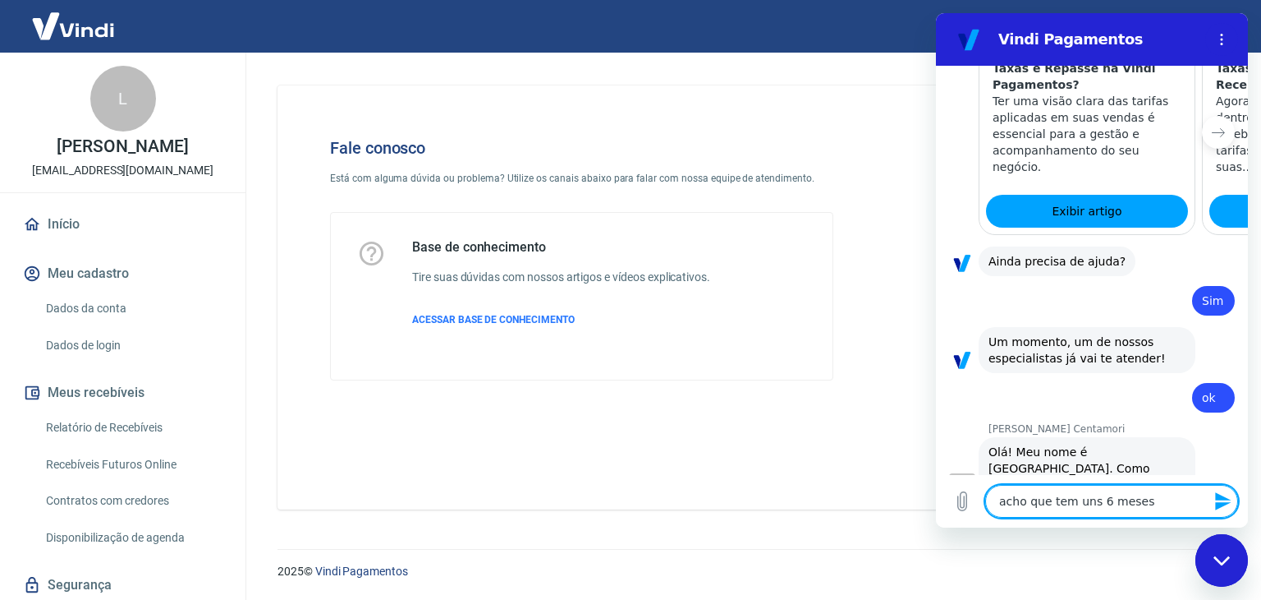
type textarea "x"
type textarea "acho que tem uns 6 meses qu"
type textarea "x"
type textarea "acho que tem uns 6 meses que"
type textarea "x"
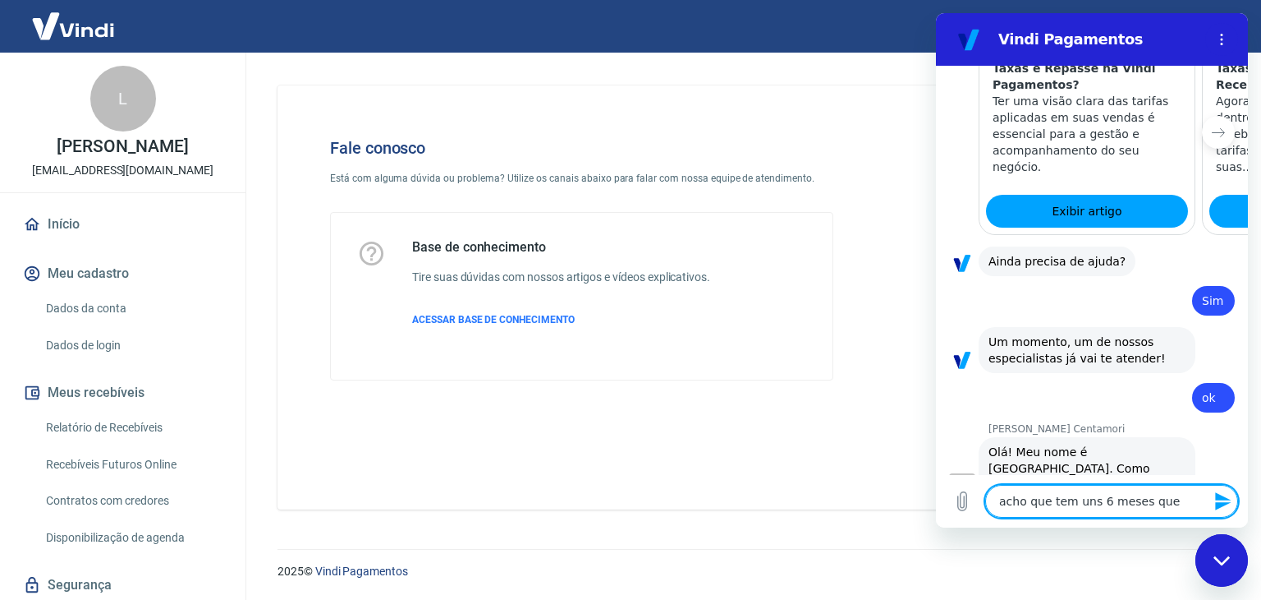
type textarea "acho que tem uns 6 meses que"
type textarea "x"
type textarea "acho que tem uns 6 meses que m"
type textarea "x"
type textarea "acho que tem uns 6 meses que mu"
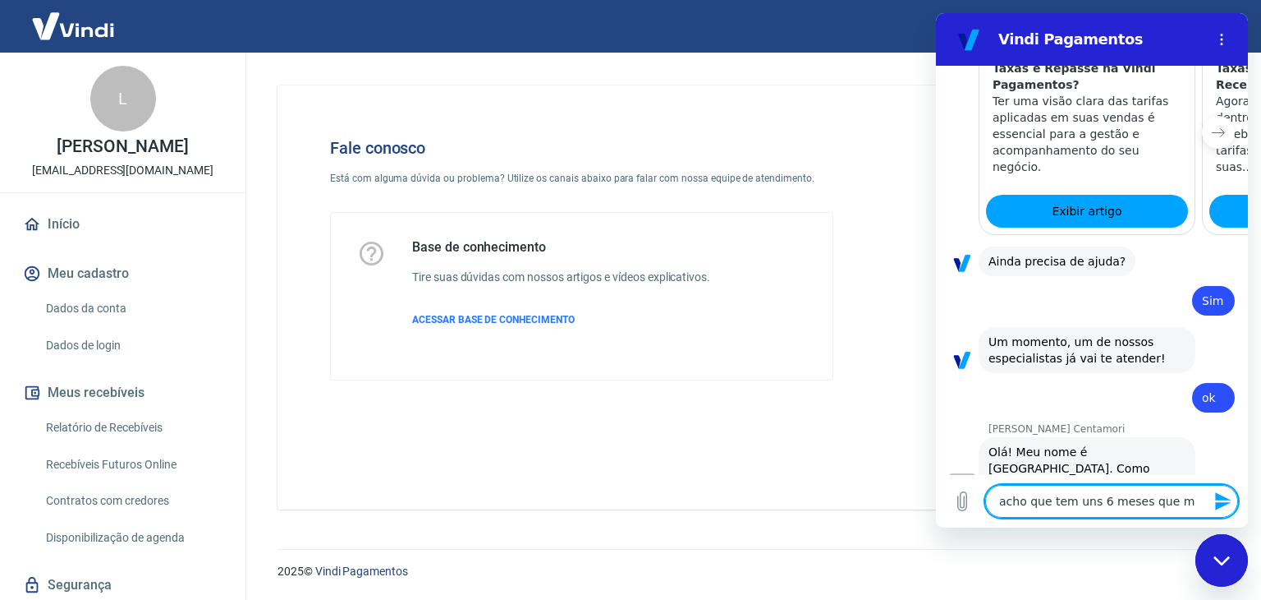
type textarea "x"
type textarea "acho que tem uns 6 meses que mud"
type textarea "x"
type textarea "acho que tem uns 6 meses que mude"
type textarea "x"
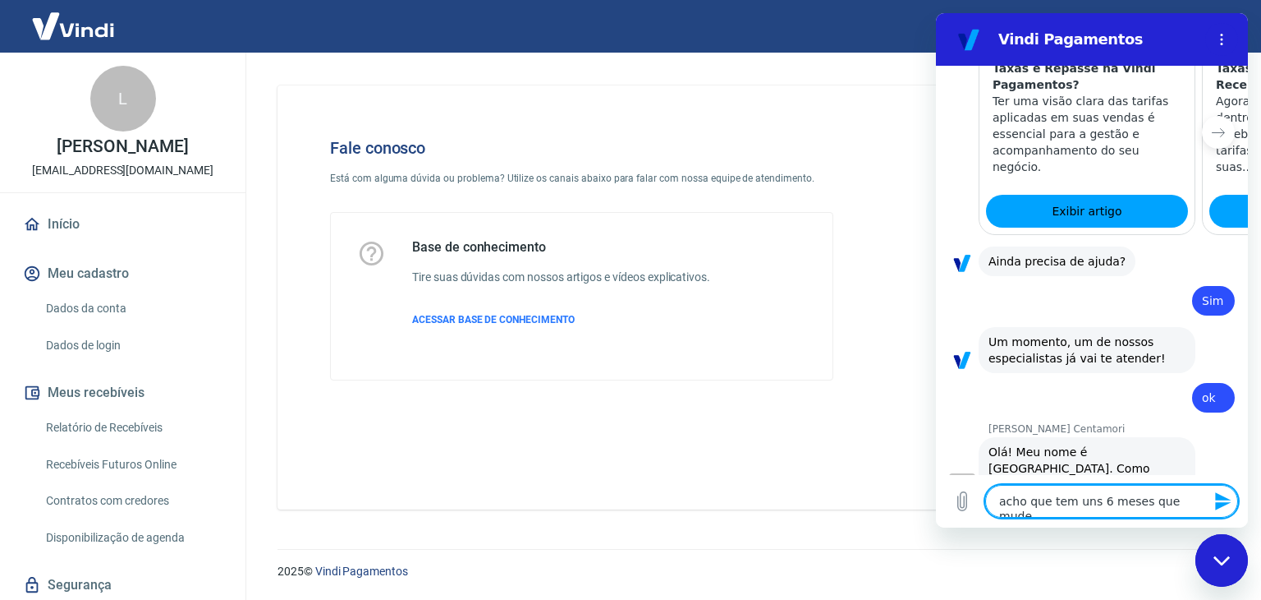
type textarea "acho que tem uns 6 meses que mudei"
type textarea "x"
type textarea "acho que tem uns 6 meses que mudei"
type textarea "x"
type textarea "acho que tem uns 6 meses que mudei m"
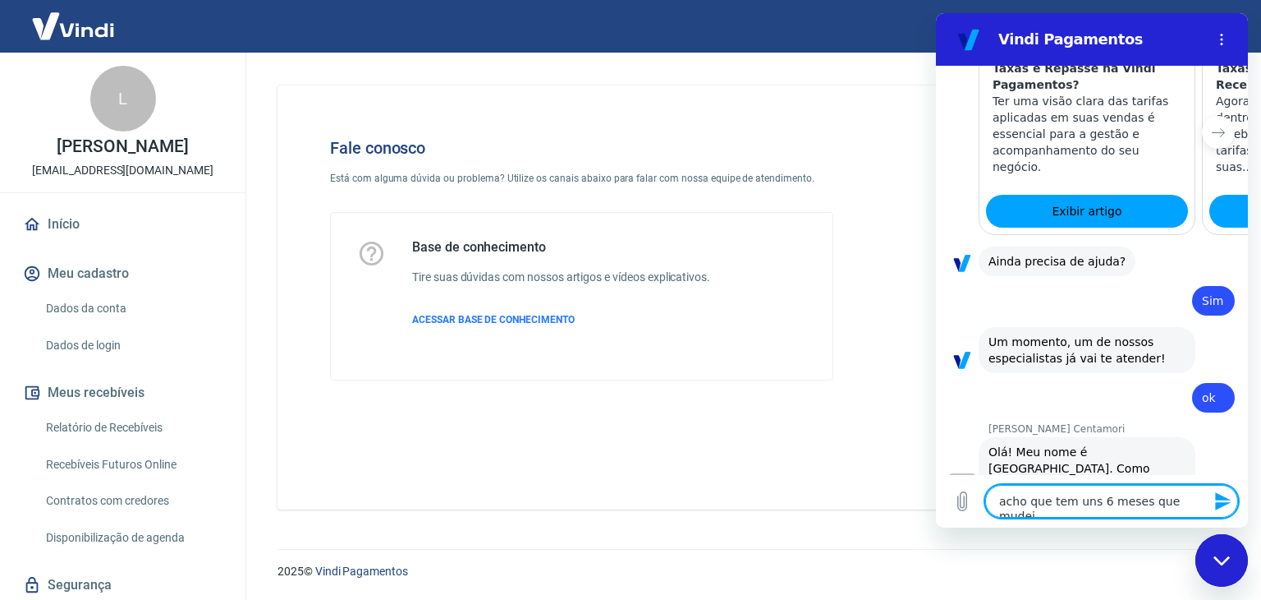
type textarea "x"
type textarea "acho que tem uns 6 meses que mudei me"
type textarea "x"
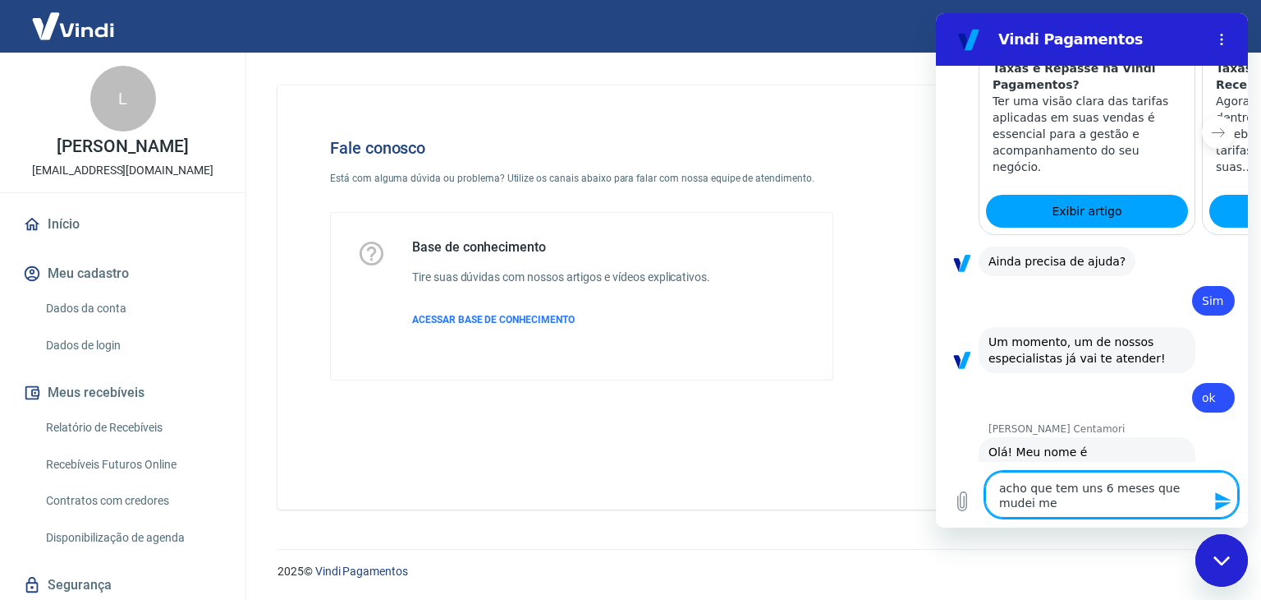
type textarea "acho que tem uns 6 meses que mudei meu"
type textarea "x"
type textarea "acho que tem uns 6 meses que mudei meu"
type textarea "x"
type textarea "acho que tem uns 6 meses que mudei meu p"
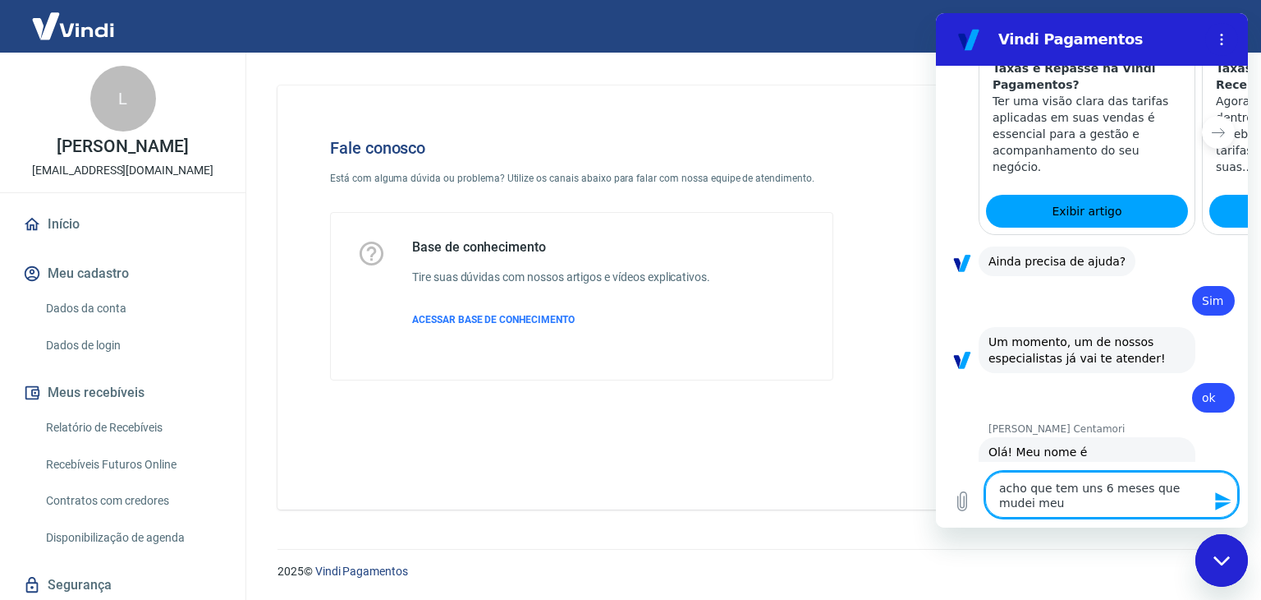
type textarea "x"
type textarea "acho que tem uns 6 meses que mudei meu pl"
type textarea "x"
type textarea "acho que tem uns 6 meses que mudei meu pla"
type textarea "x"
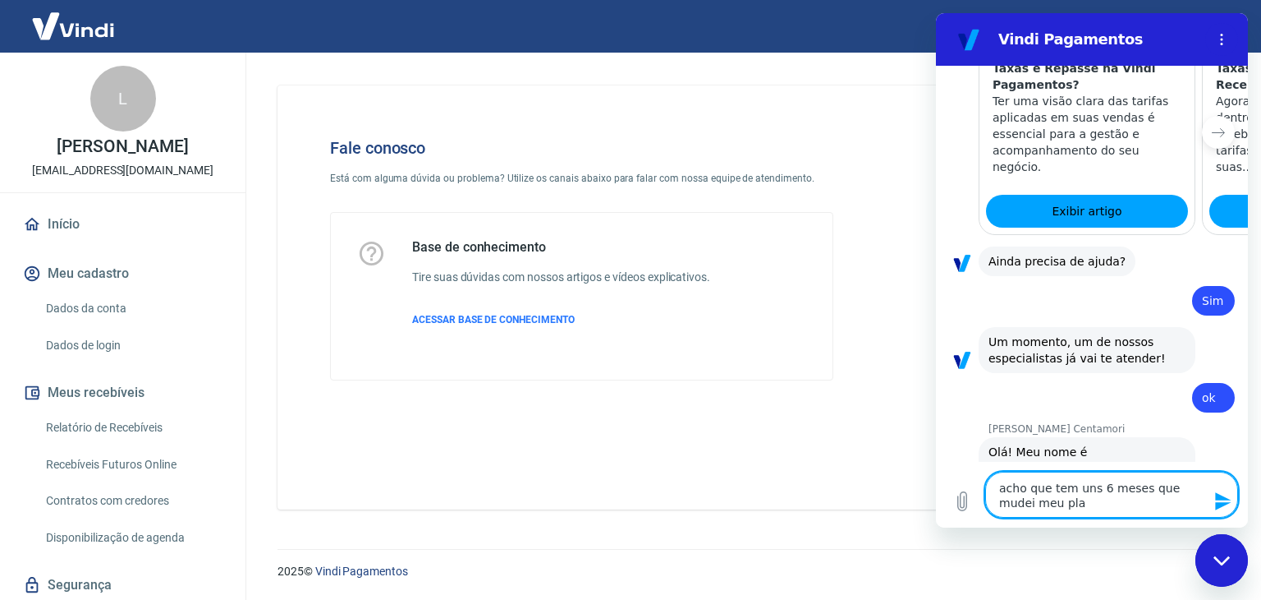
type textarea "acho que tem uns 6 meses que mudei meu plan"
type textarea "x"
type textarea "acho que tem uns 6 meses que mudei meu plano"
type textarea "x"
type textarea "acho que tem uns 6 meses que mudei meu plano"
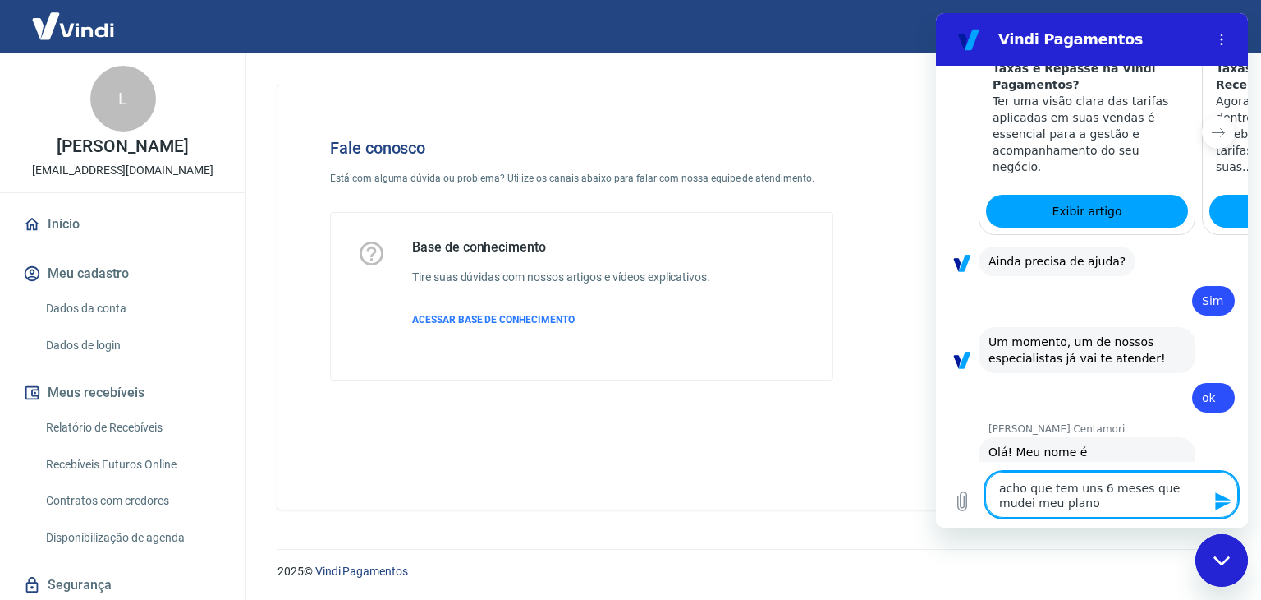
type textarea "x"
type textarea "acho que tem uns 6 meses que mudei meu plano c"
type textarea "x"
type textarea "acho que tem uns 6 meses que mudei meu plano co"
type textarea "x"
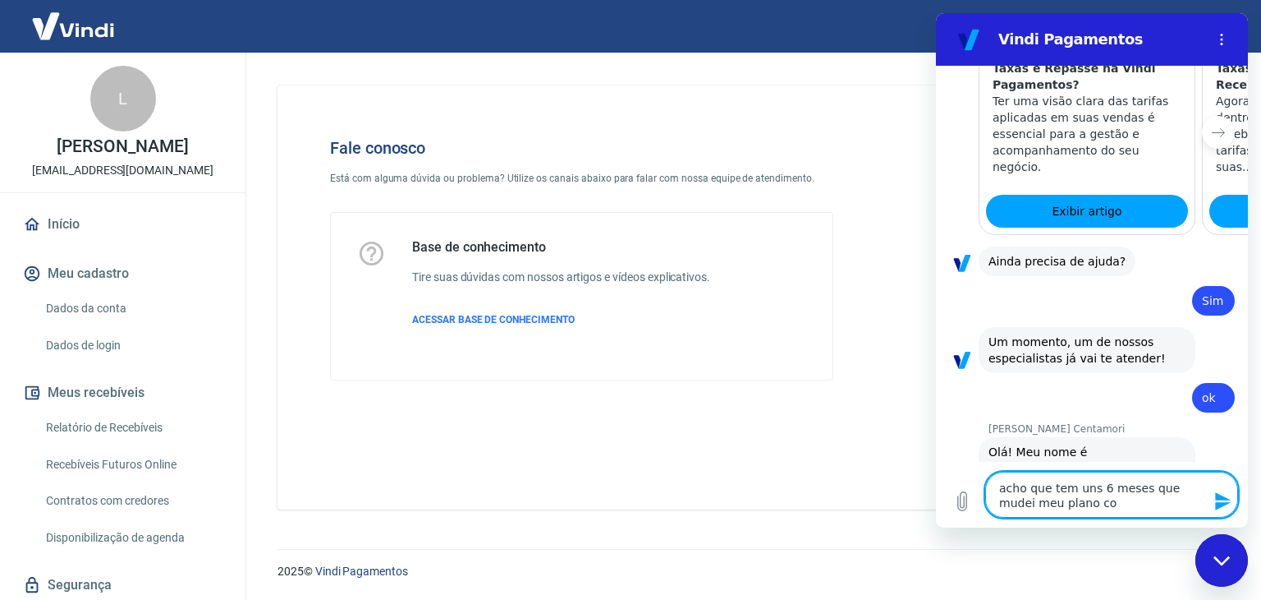
type textarea "acho que tem uns 6 meses que mudei meu plano com"
type textarea "x"
type textarea "acho que tem uns 6 meses que mudei meu plano com"
type textarea "x"
type textarea "acho que tem uns 6 meses que mudei meu plano com a"
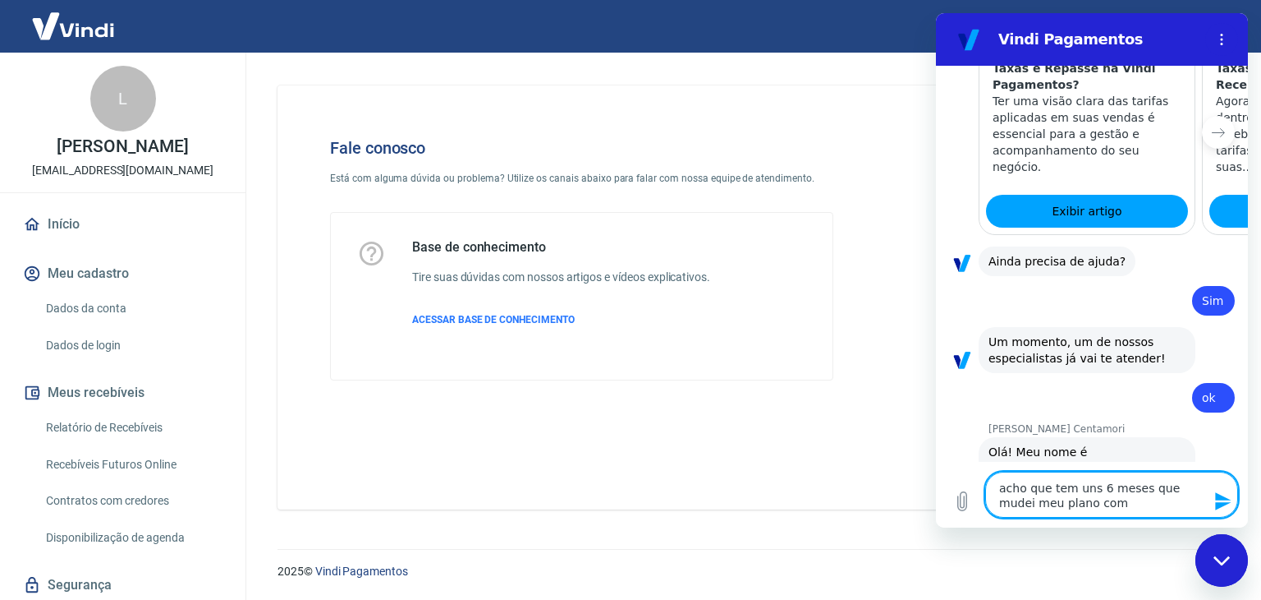
type textarea "x"
type textarea "acho que tem uns 6 meses que mudei meu plano com a"
type textarea "x"
type textarea "acho que tem uns 6 meses que mudei meu plano com a B"
type textarea "x"
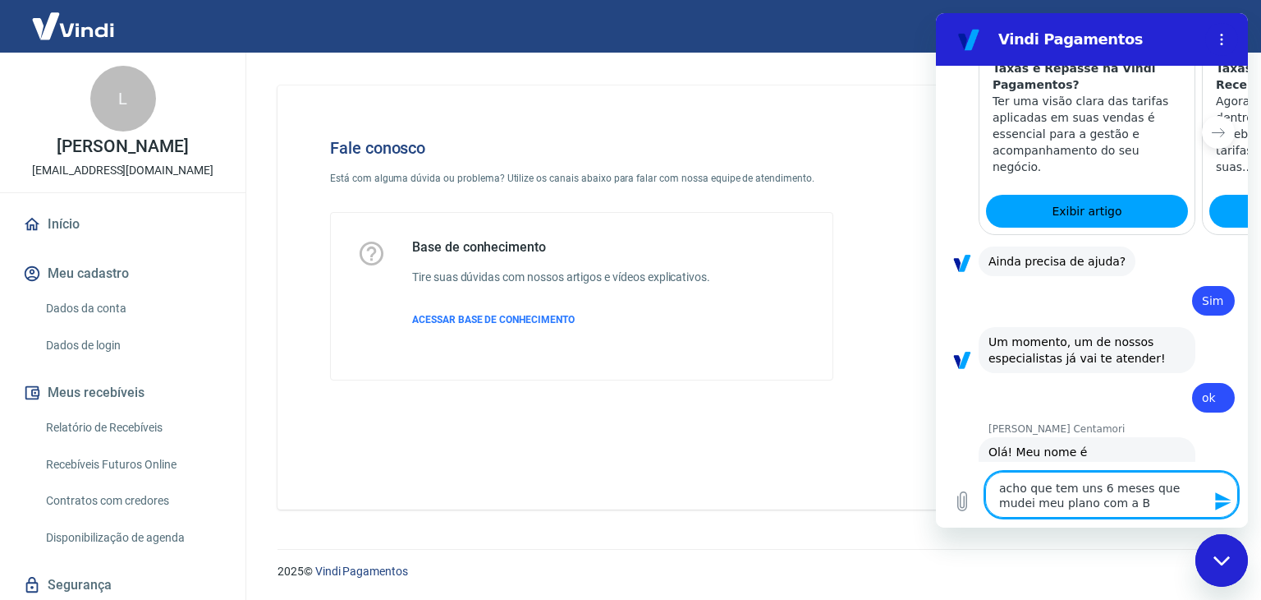
type textarea "acho que tem uns 6 meses que mudei meu plano com a Ba"
type textarea "x"
type textarea "acho que tem uns 6 meses que mudei meu plano com a Bag"
type textarea "x"
type textarea "acho que tem uns 6 meses que mudei meu plano com a Bagy"
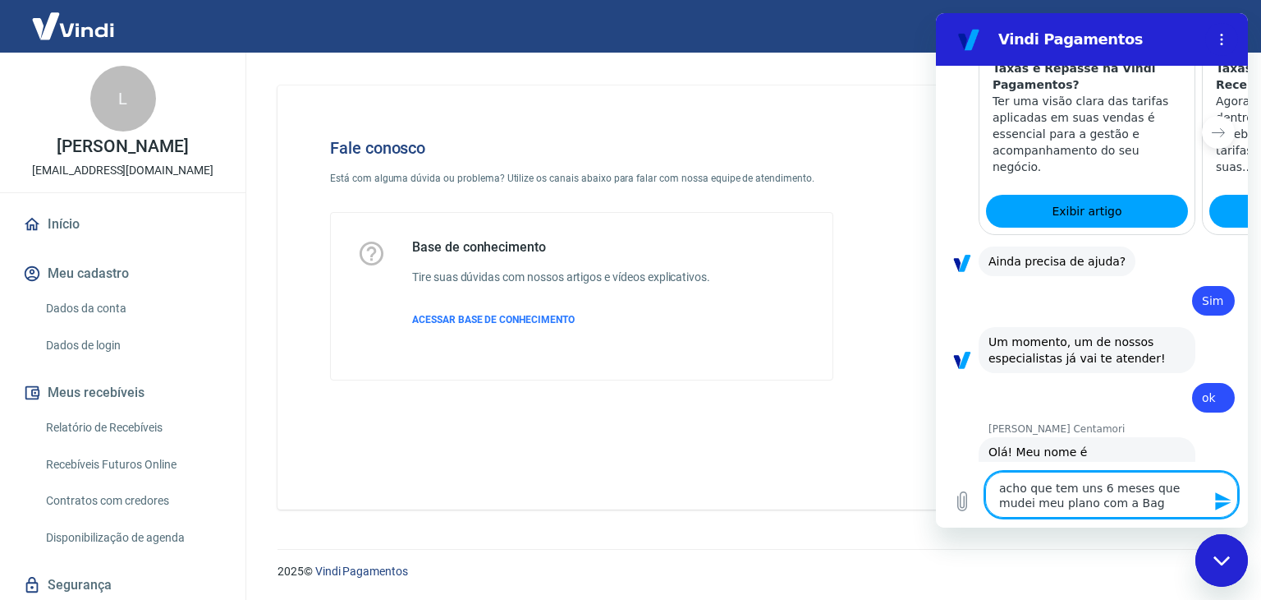
type textarea "x"
type textarea "acho que tem uns 6 meses que mudei meu plano com a Bagy,"
type textarea "x"
type textarea "acho que tem uns 6 meses que mudei meu plano com a Bagy,"
type textarea "x"
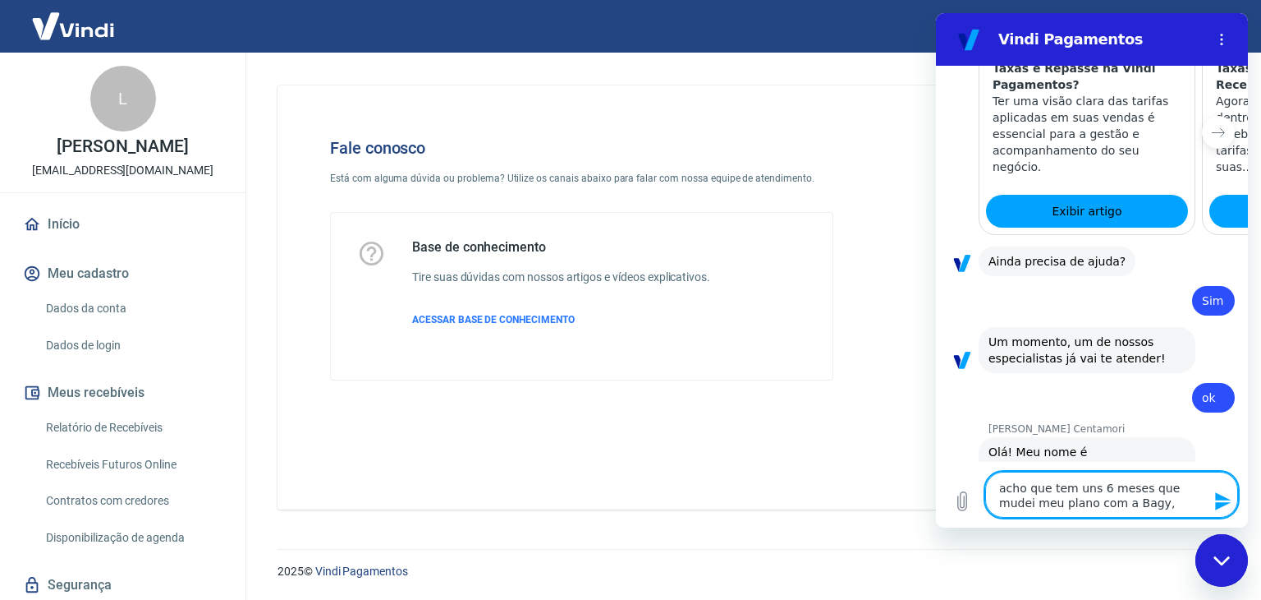
type textarea "acho que tem uns 6 meses que mudei meu plano com a Bagy, e"
type textarea "x"
type textarea "acho que tem uns 6 meses que mudei meu plano com a Bagy, e"
type textarea "x"
type textarea "acho que tem uns 6 meses que mudei meu plano com a Bagy, e d"
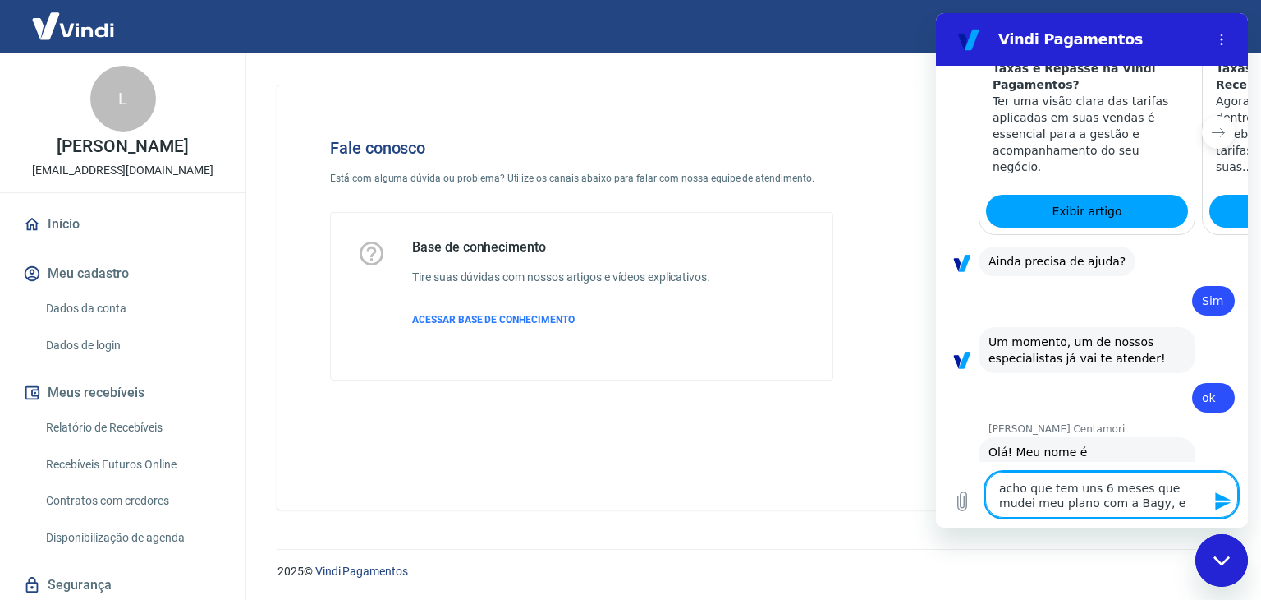
type textarea "x"
type textarea "acho que tem uns 6 meses que mudei meu plano com a Bagy, e de"
type textarea "x"
type textarea "acho que tem uns 6 meses que mudei meu plano com a Bagy, e des"
type textarea "x"
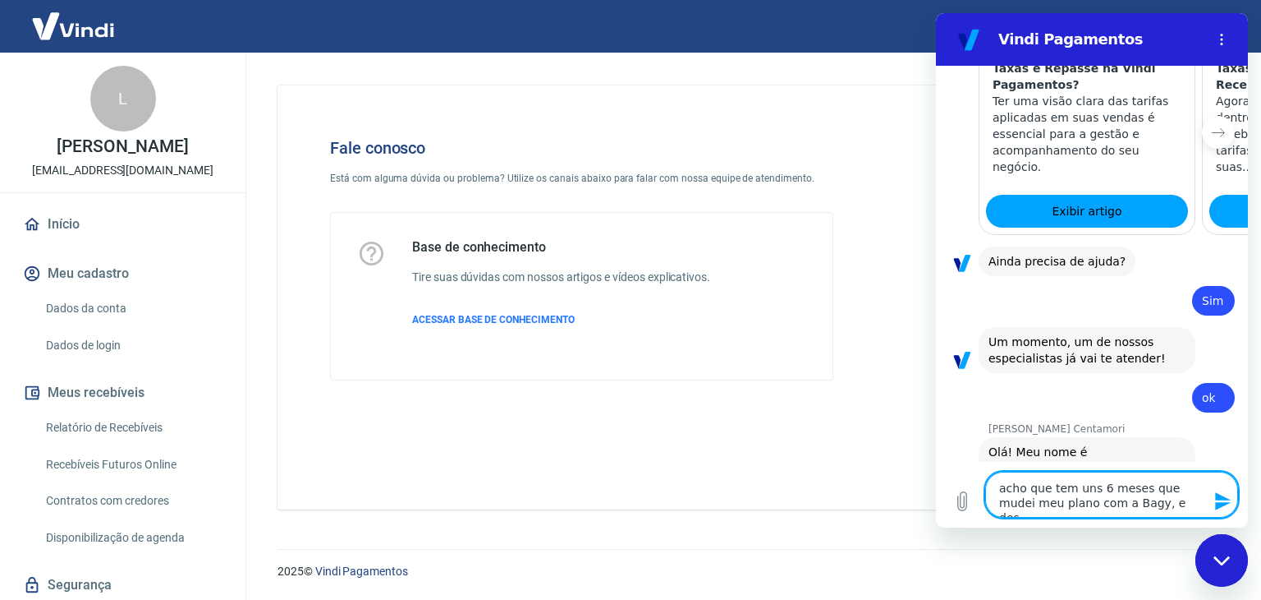
type textarea "acho que tem uns 6 meses que mudei meu plano com a Bagy, e desd"
type textarea "x"
type textarea "acho que tem uns 6 meses que mudei meu plano com a Bagy, e desde"
type textarea "x"
type textarea "acho que tem uns 6 meses que mudei meu plano com a Bagy, e desde"
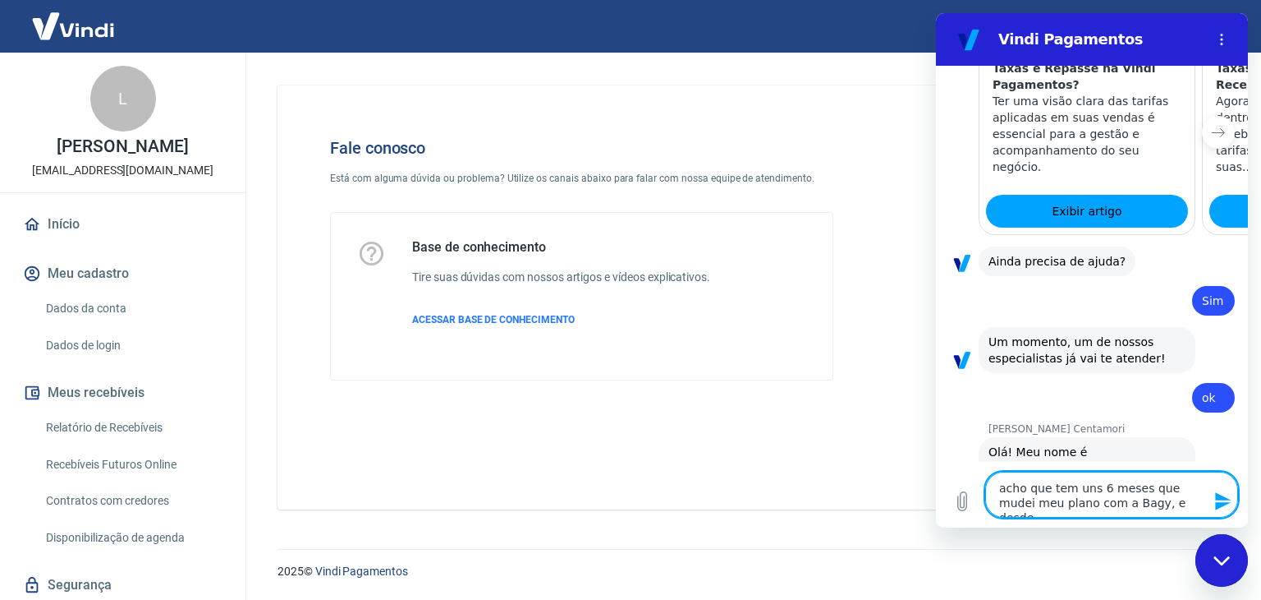
type textarea "x"
type textarea "acho que tem uns 6 meses que mudei meu plano com a Bagy, e desde e"
type textarea "x"
type textarea "acho que tem uns 6 meses que mudei meu plano com a Bagy, e desde en"
type textarea "x"
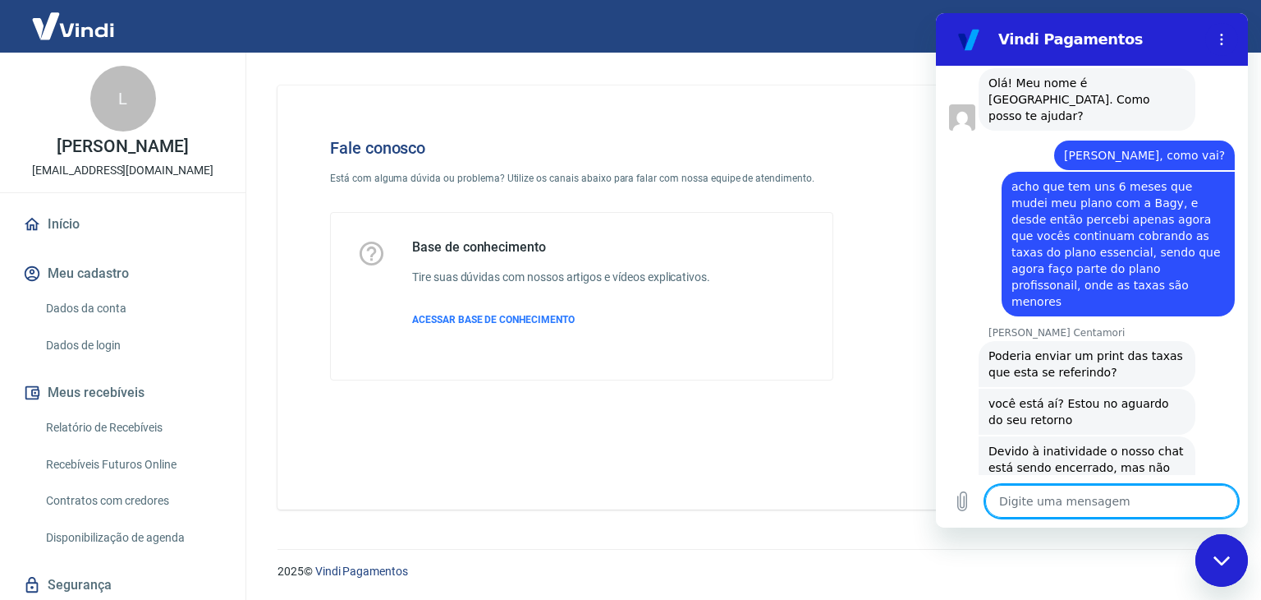
scroll to position [1915, 0]
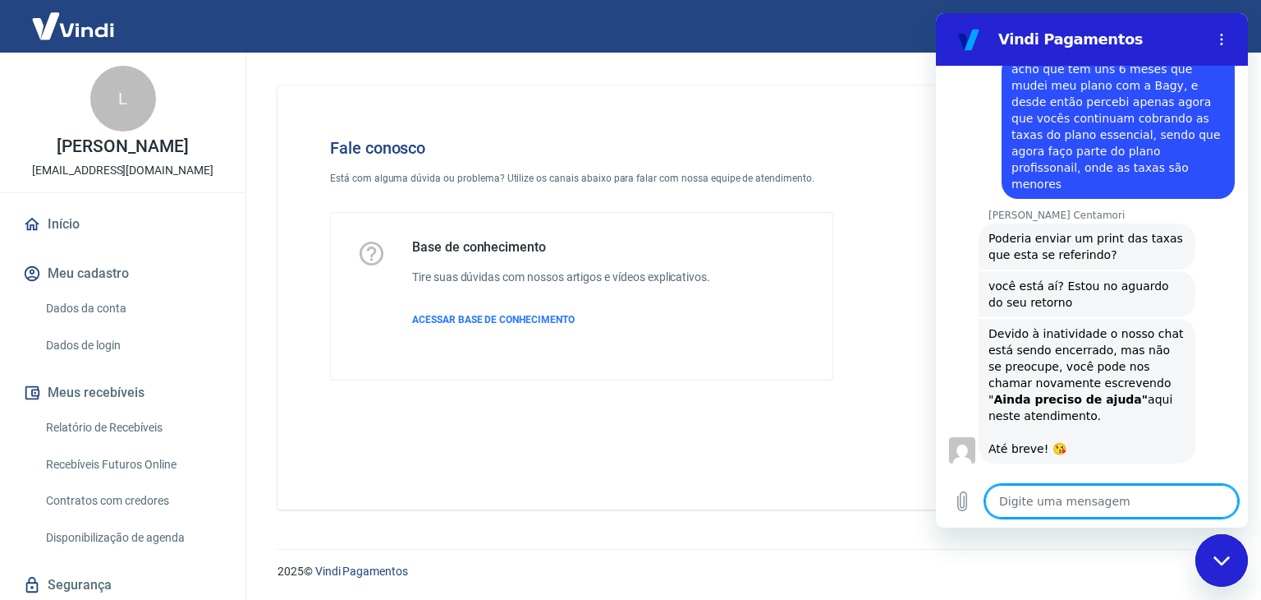
click at [1196, 555] on button "Ruim 👎" at bounding box center [1198, 579] width 74 height 48
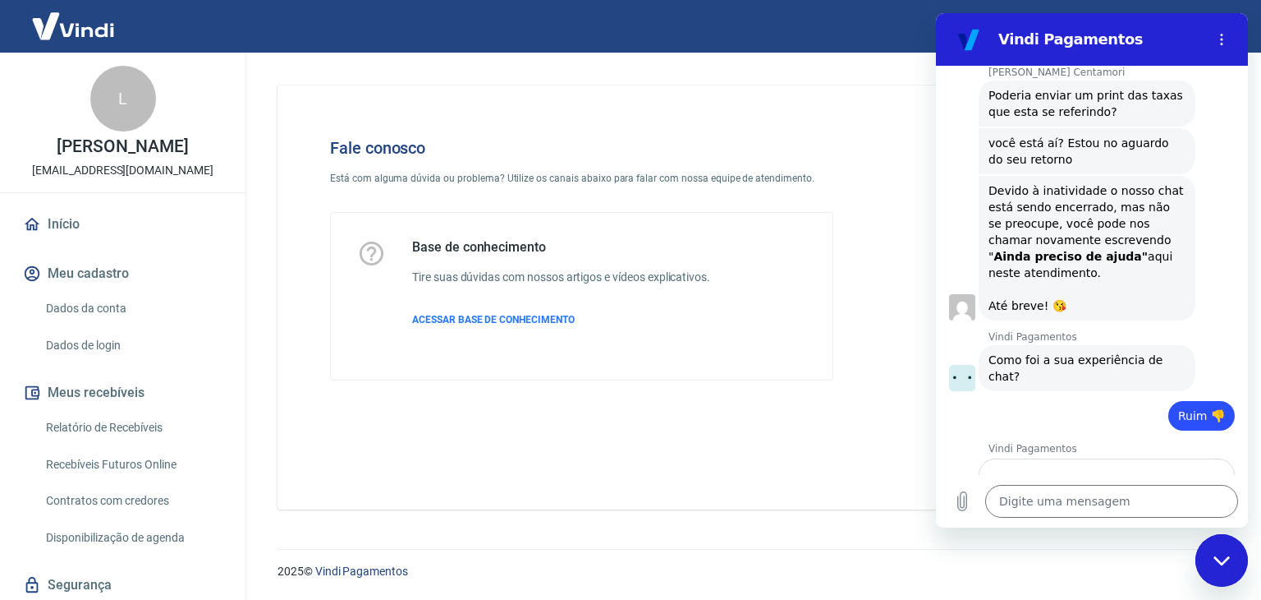
scroll to position [2056, 0]
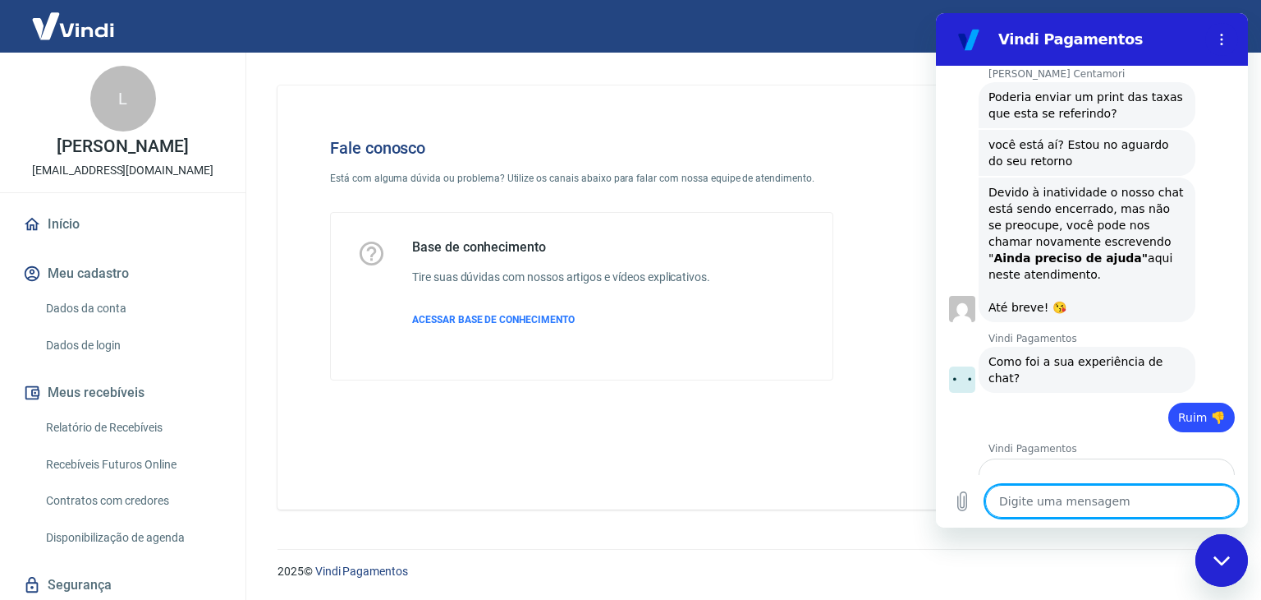
click at [1064, 500] on textarea at bounding box center [1112, 501] width 253 height 33
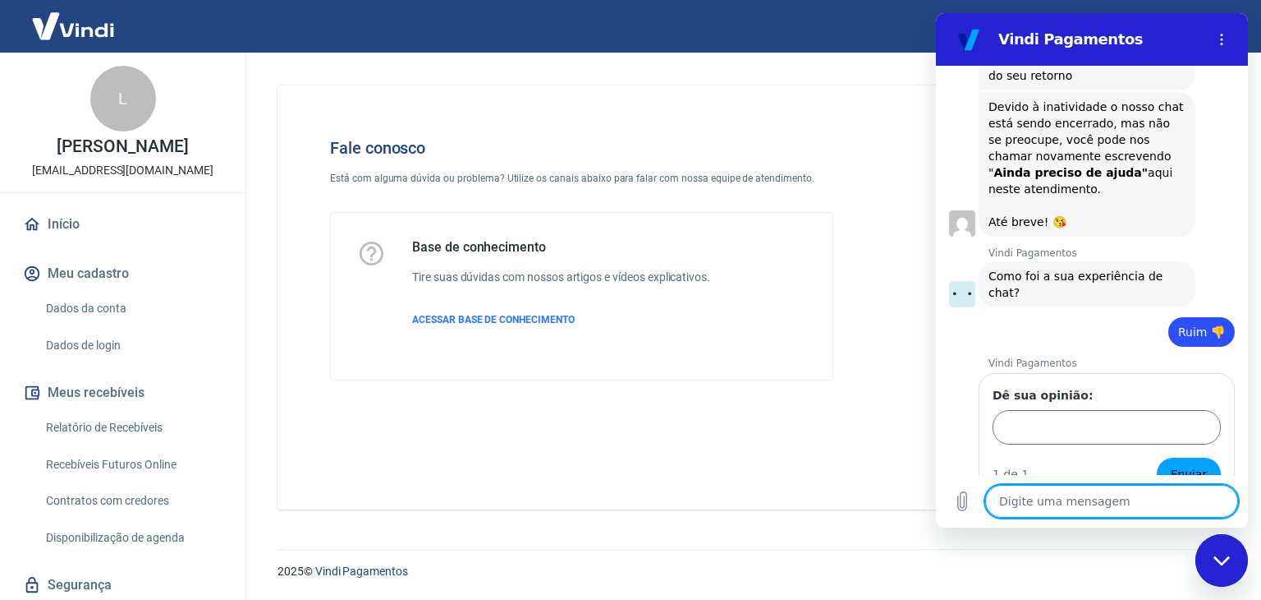
scroll to position [2145, 0]
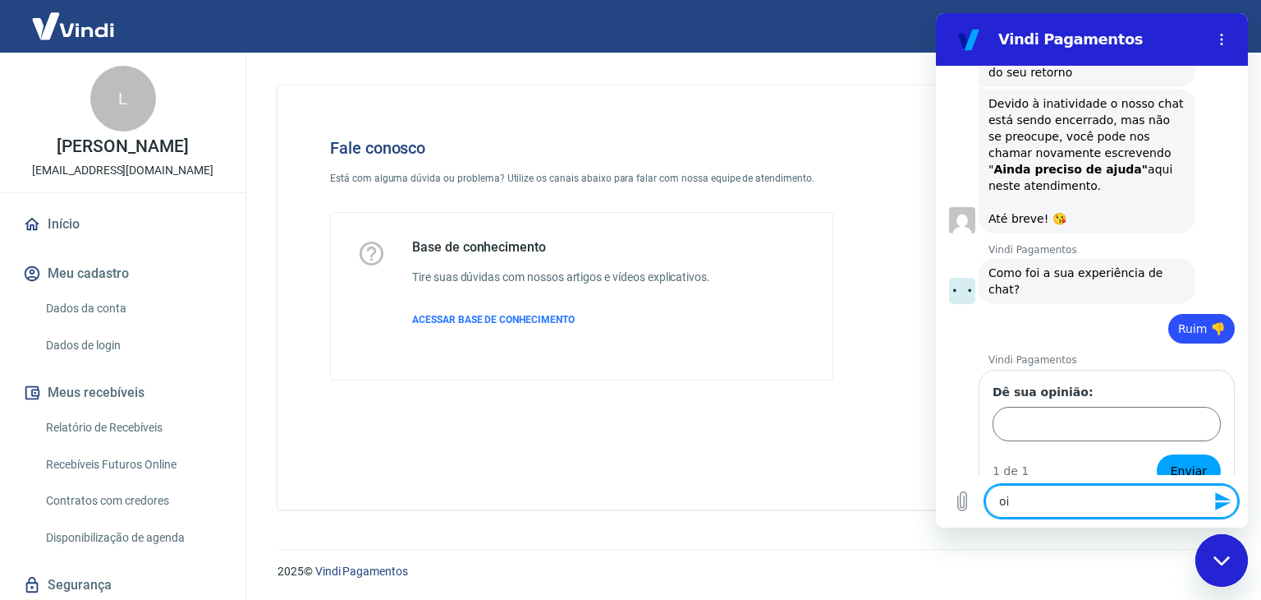
click at [1217, 489] on button "Enviar mensagem" at bounding box center [1222, 501] width 33 height 33
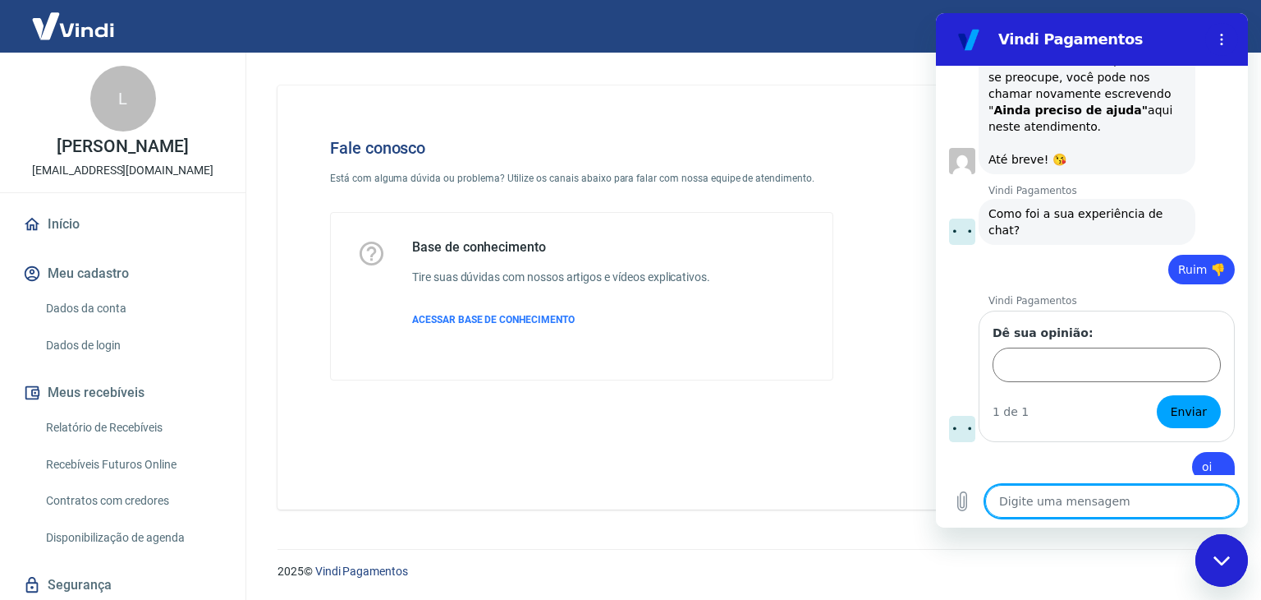
scroll to position [2208, 0]
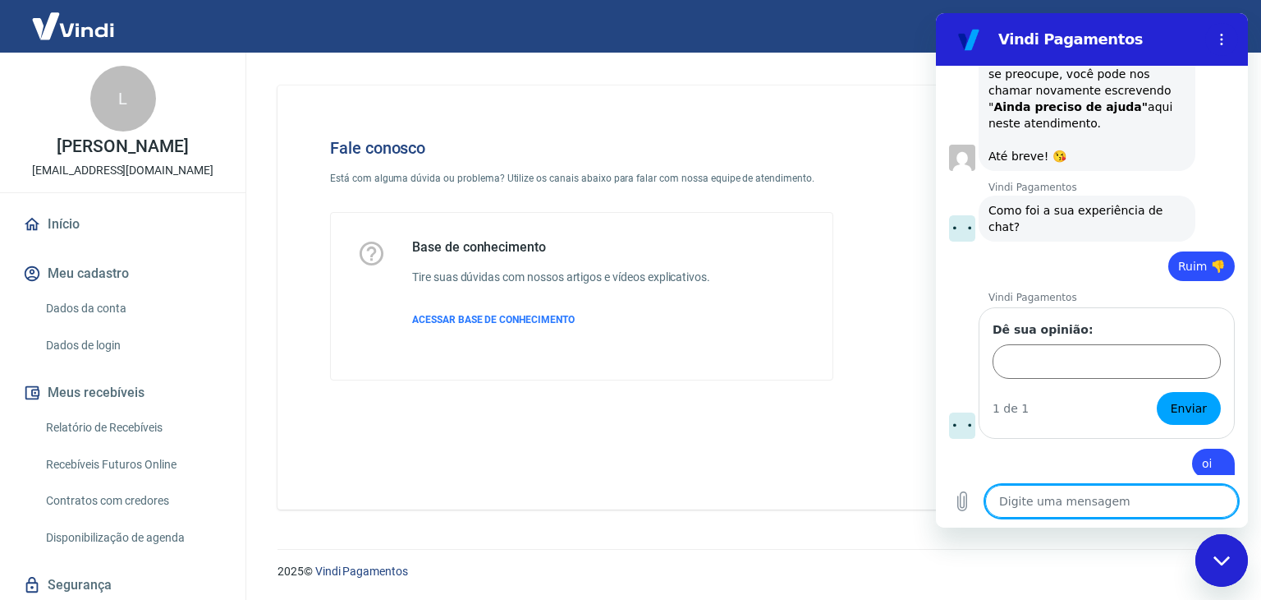
click at [1209, 544] on div "Fechar janela de mensagens" at bounding box center [1221, 559] width 49 height 49
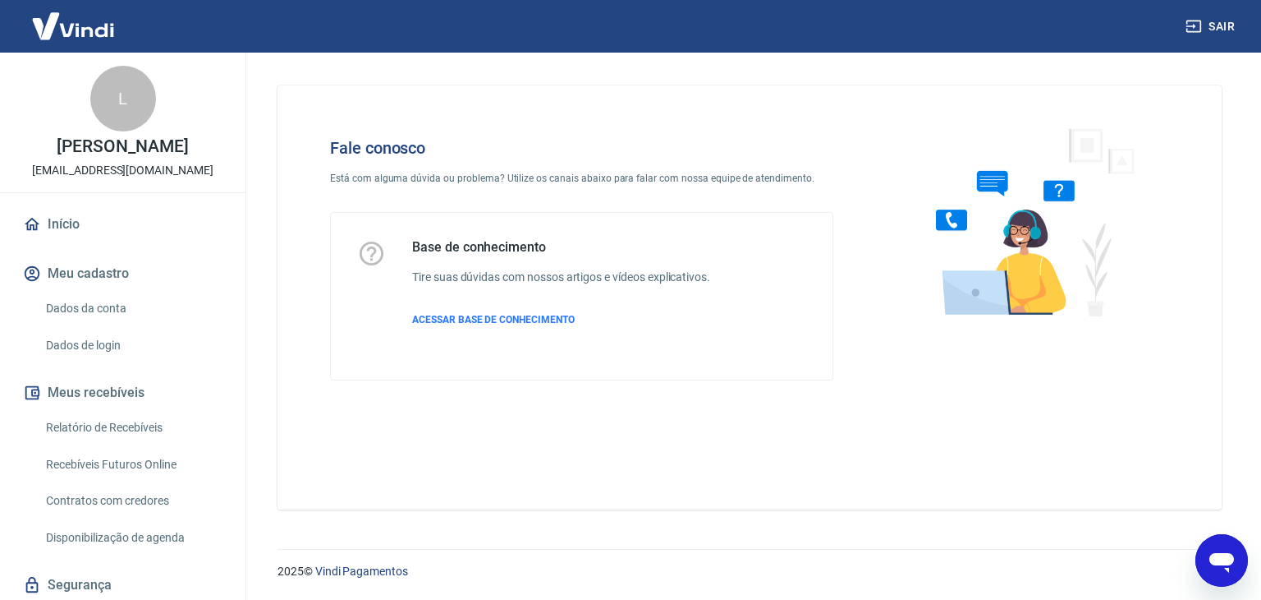
click at [1222, 551] on icon "Abrir janela de mensagens" at bounding box center [1222, 560] width 30 height 30
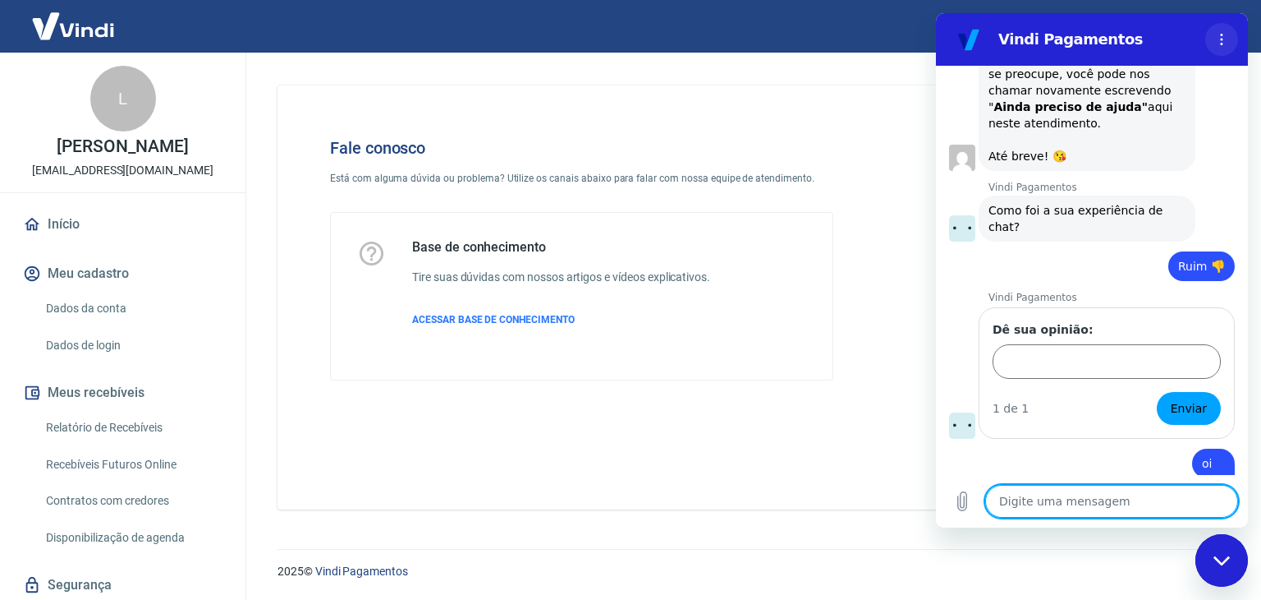
click at [1217, 40] on icon "Menu de opções" at bounding box center [1221, 39] width 13 height 13
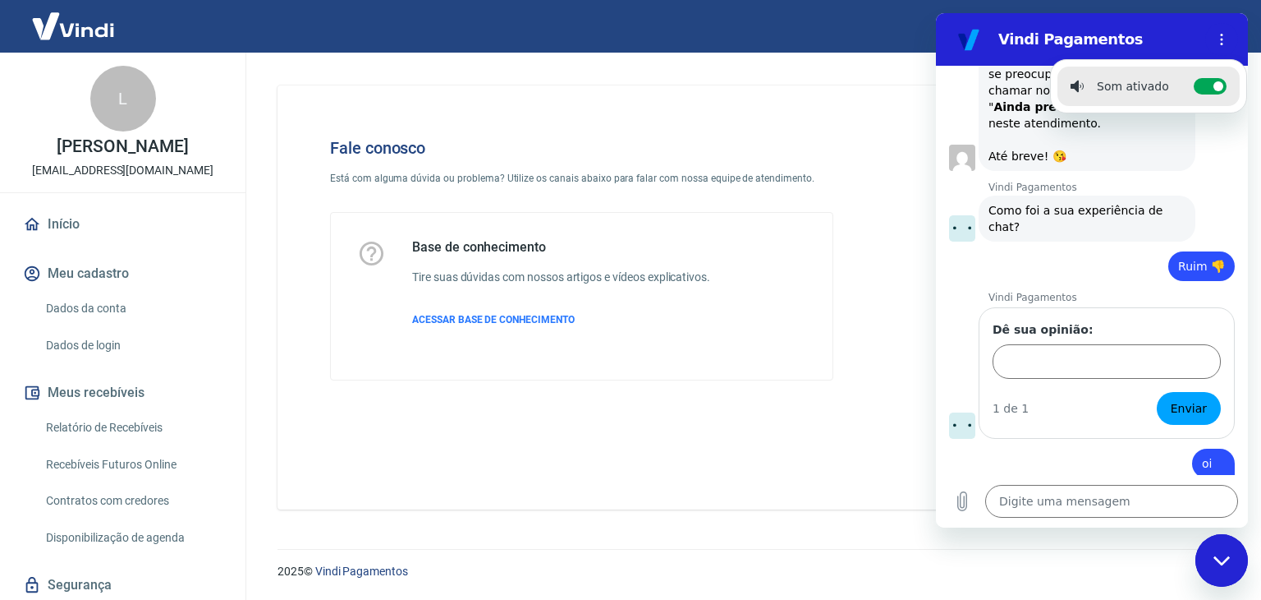
click at [1084, 532] on div "diz: oi" at bounding box center [1085, 551] width 299 height 39
